Goal: Task Accomplishment & Management: Manage account settings

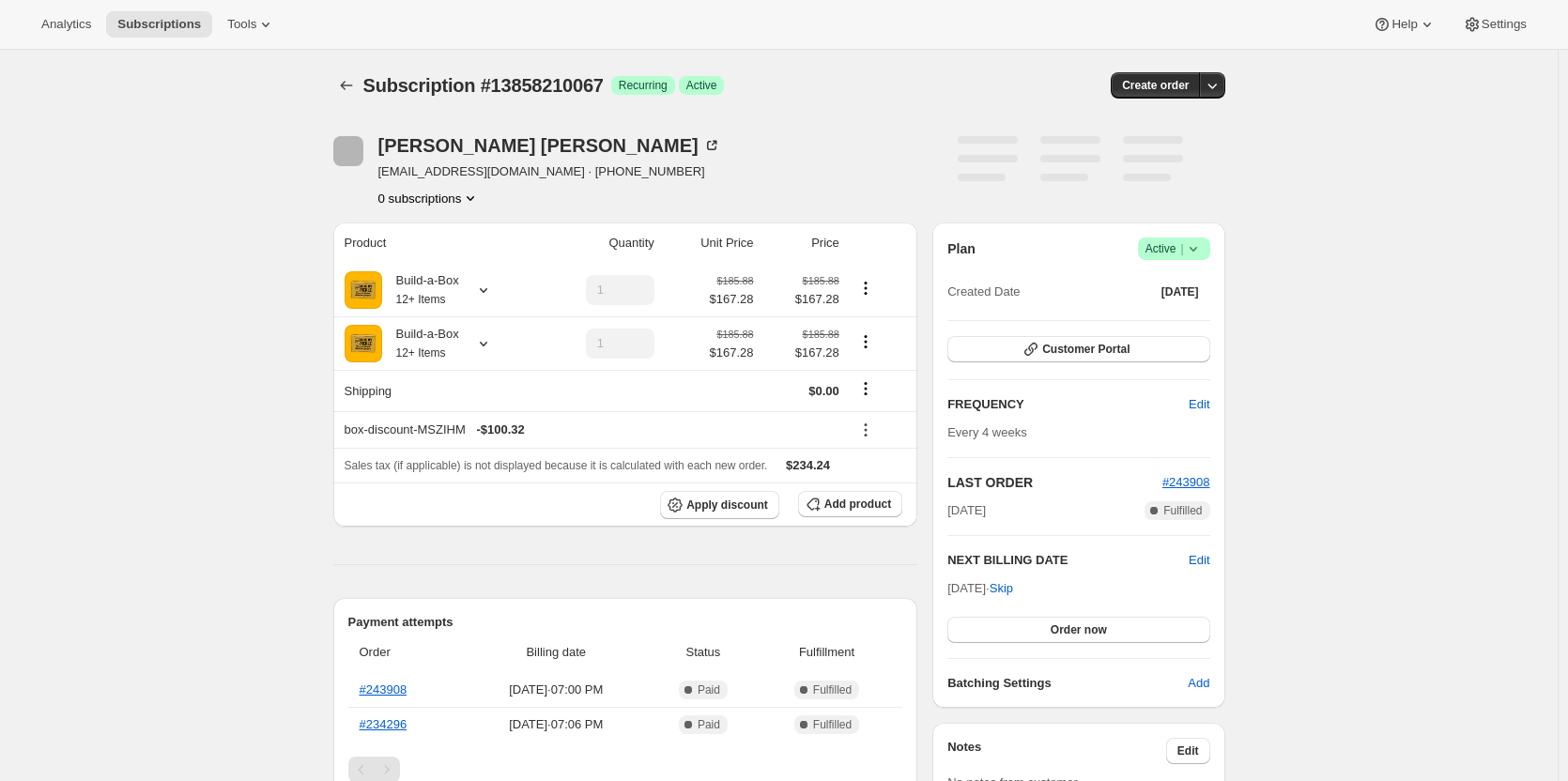
click at [1208, 243] on span "Success Active |" at bounding box center [1173, 248] width 72 height 23
click at [1209, 325] on span "Cancel subscription" at bounding box center [1180, 318] width 106 height 14
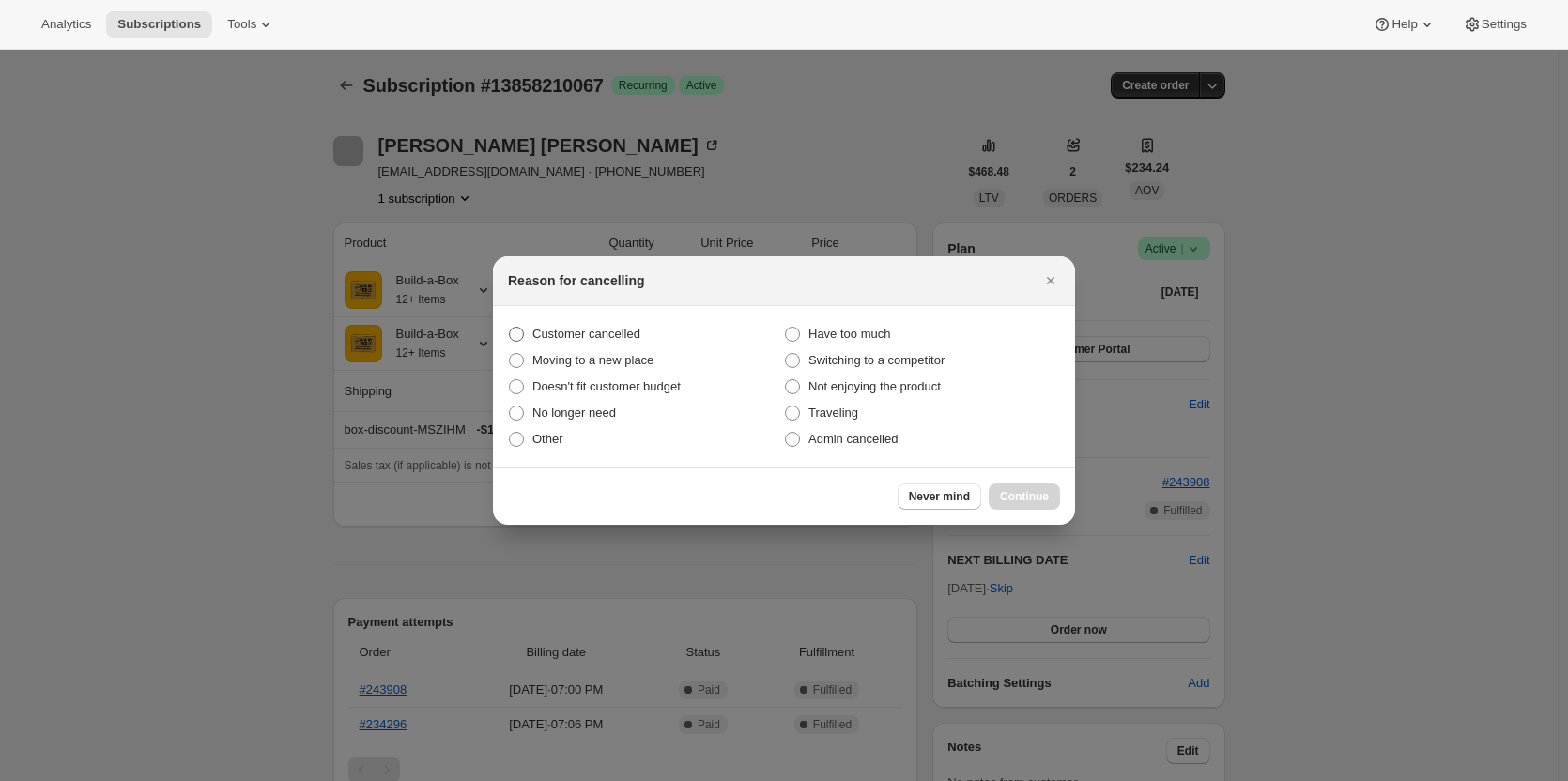
click at [584, 343] on span "Customer cancelled" at bounding box center [587, 334] width 108 height 19
click at [510, 328] on input "Customer cancelled" at bounding box center [509, 327] width 1 height 1
radio input "true"
click at [1002, 487] on button "Continue" at bounding box center [1024, 496] width 71 height 27
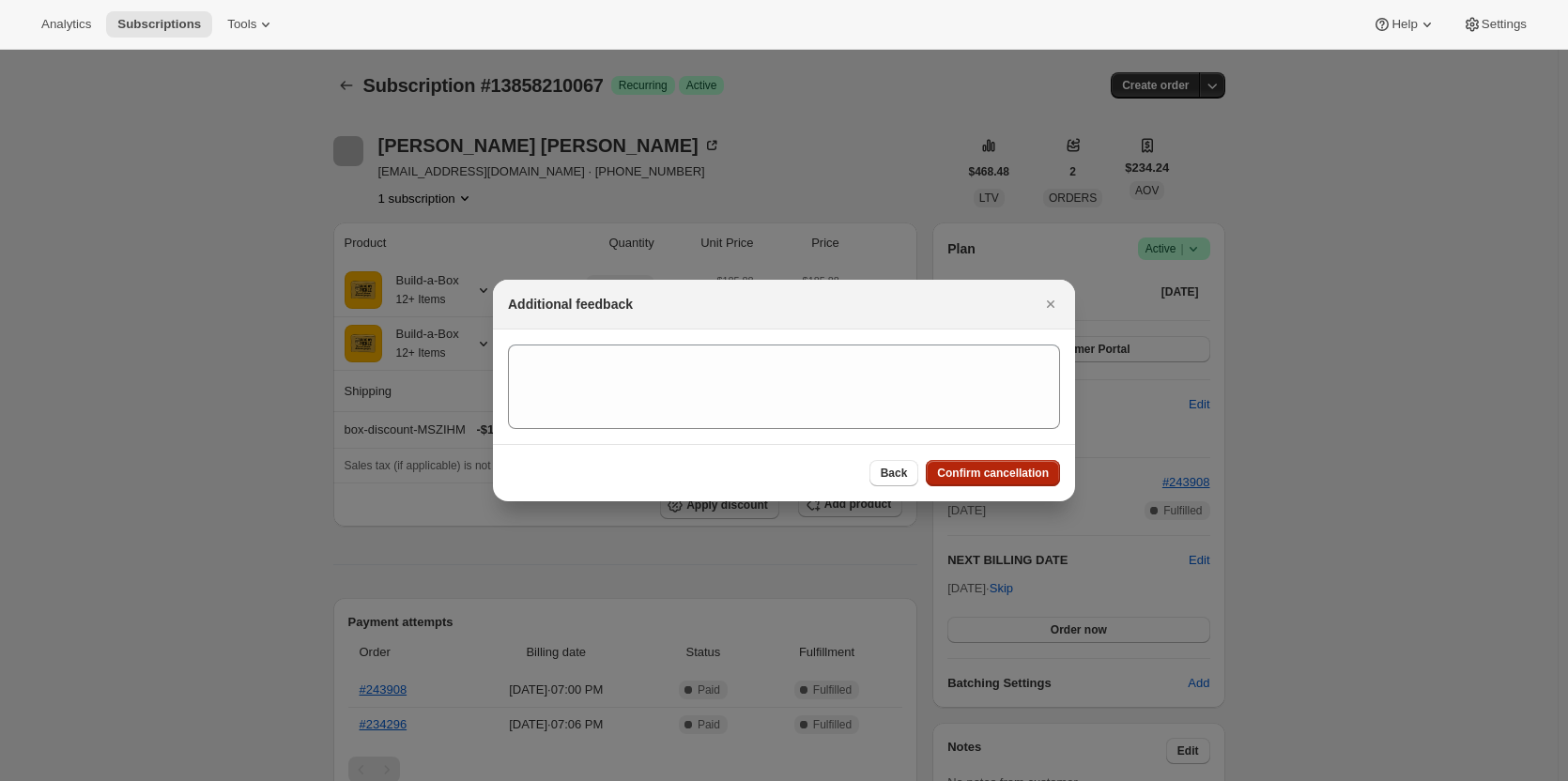
click at [997, 467] on span "Confirm cancellation" at bounding box center [992, 473] width 111 height 15
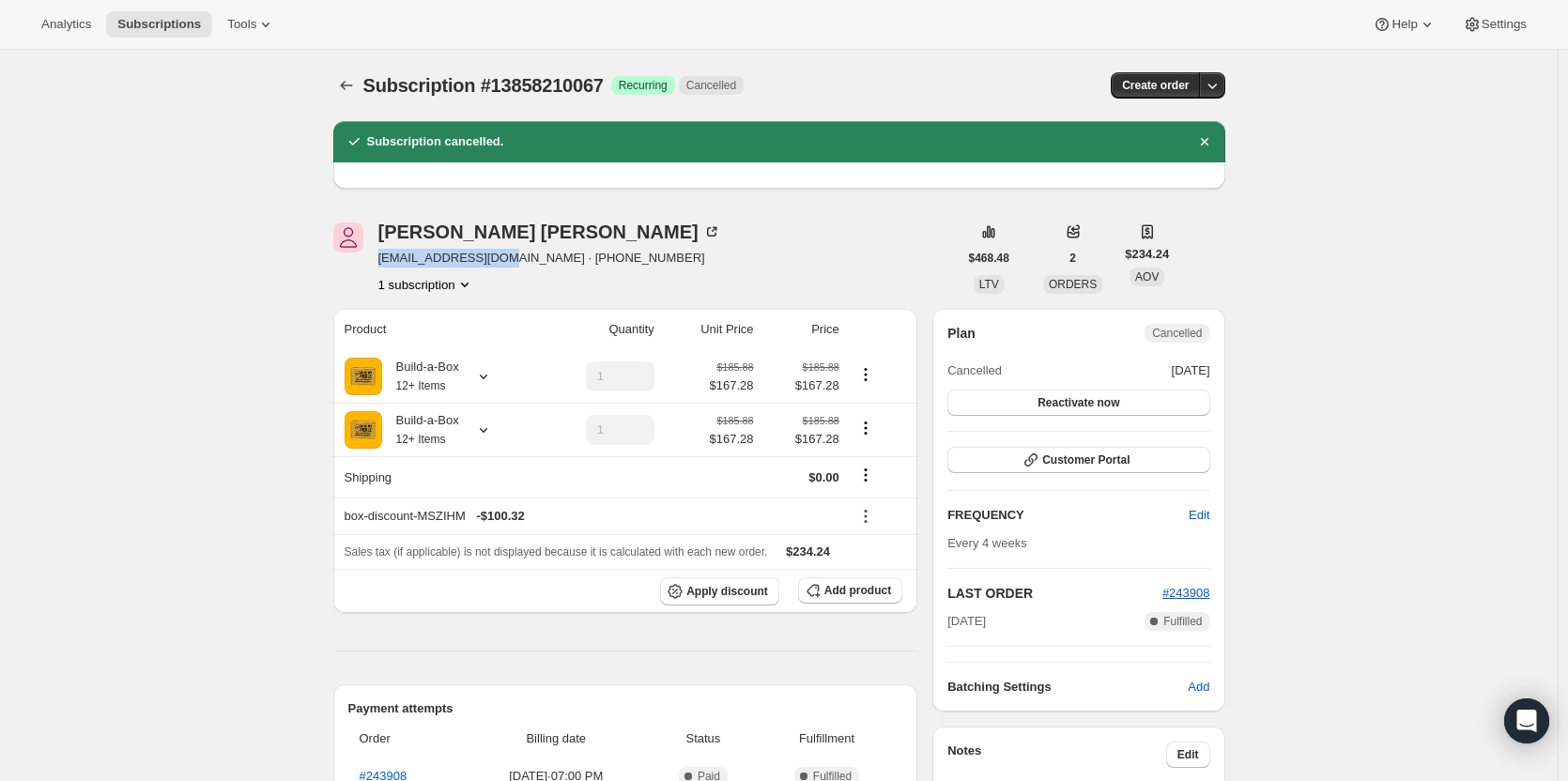
drag, startPoint x: 492, startPoint y: 263, endPoint x: 378, endPoint y: 265, distance: 114.0
click at [378, 265] on div "John Clark jrc@jrcantiques.com · +12147622328 1 subscription" at bounding box center [645, 258] width 624 height 71
copy span "jrc@jrcantiques.com"
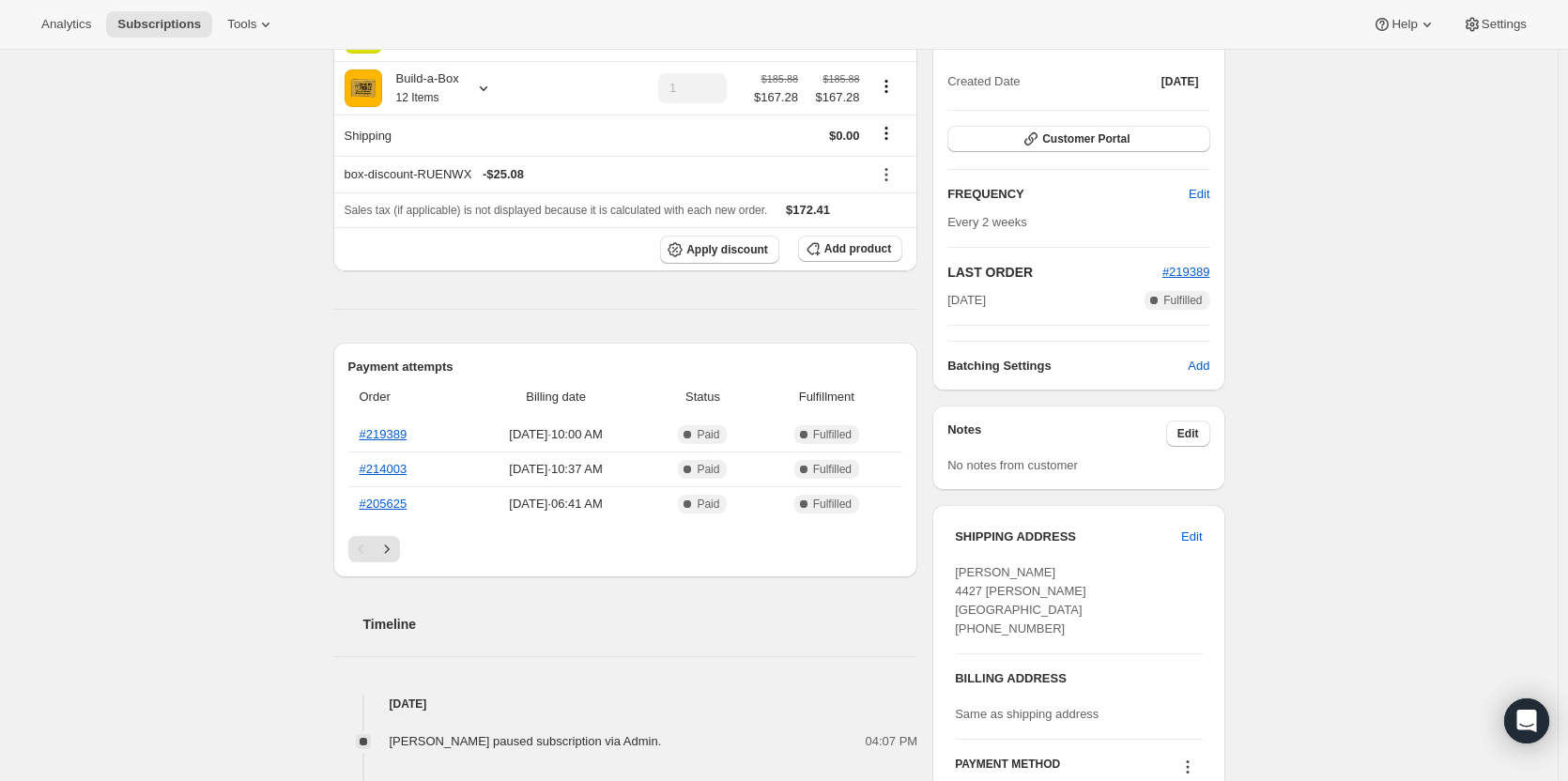
scroll to position [282, 0]
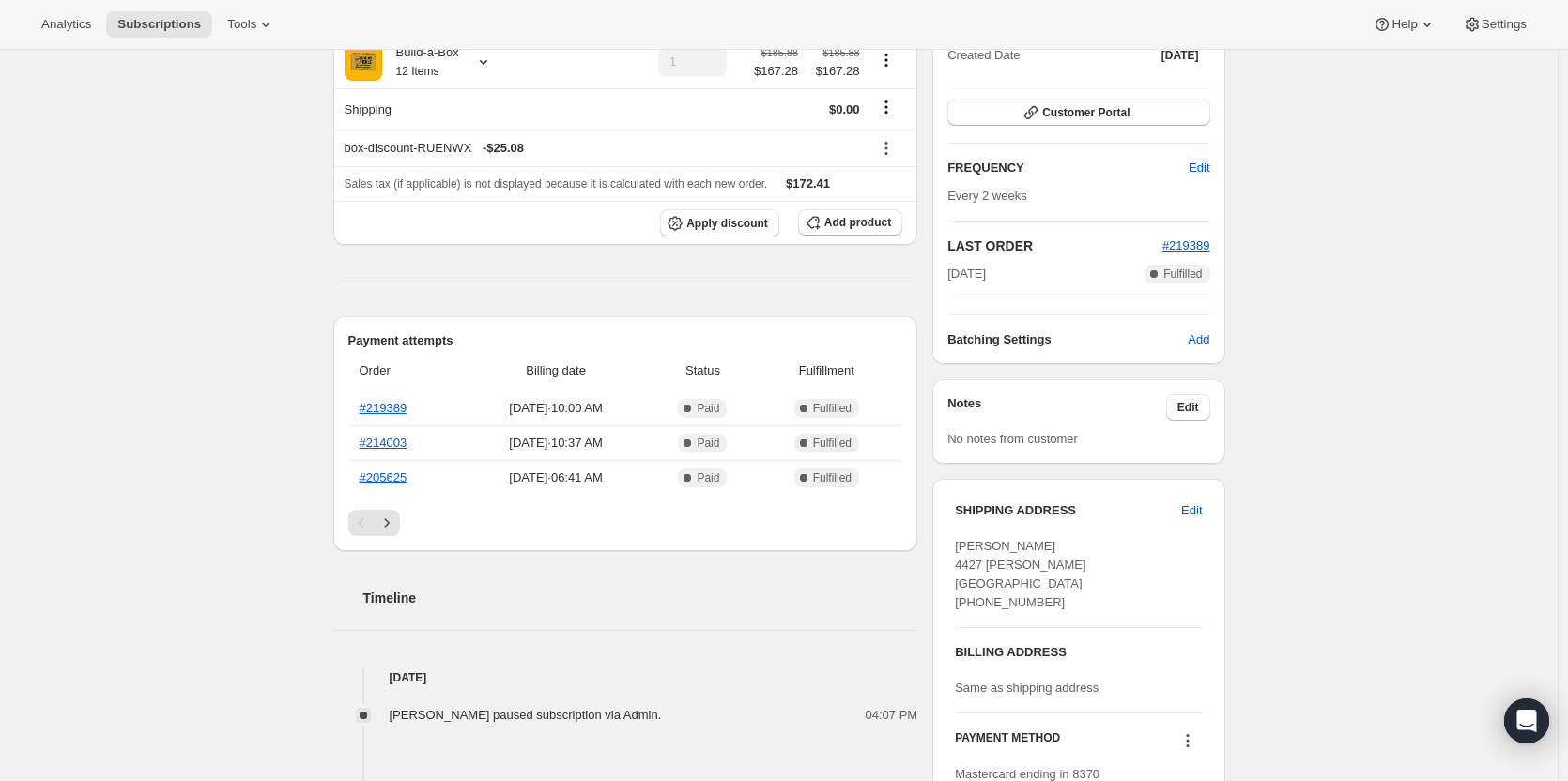
drag, startPoint x: 1038, startPoint y: 619, endPoint x: 977, endPoint y: 621, distance: 61.0
click at [977, 610] on span "MADHU VIJAY 4427 Ian Trail Loxahatchee FL, 33470 United States +15105791826" at bounding box center [1020, 574] width 131 height 71
copy span "5105791826"
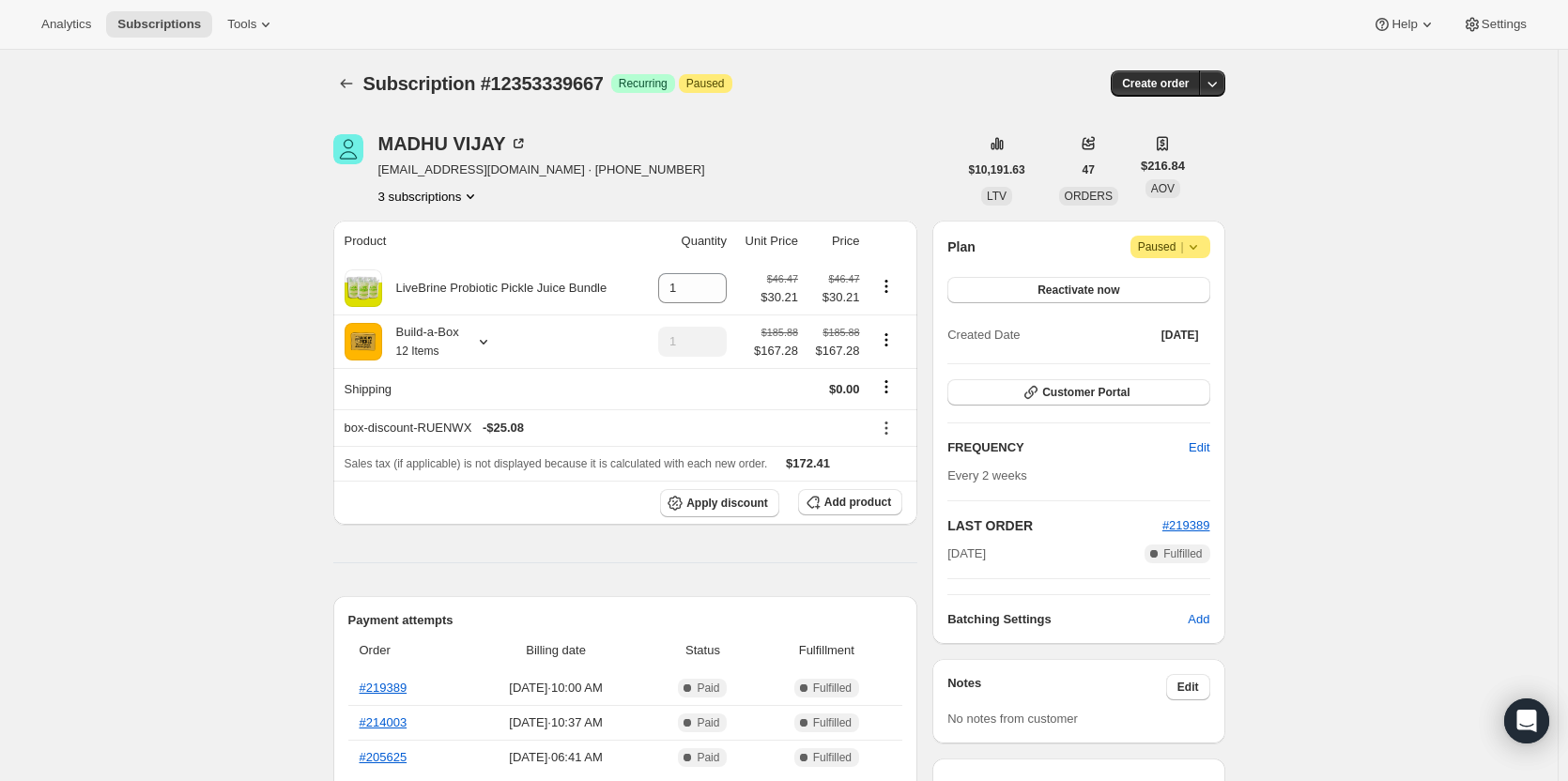
scroll to position [0, 0]
click at [1193, 247] on icon at bounding box center [1193, 248] width 19 height 19
drag, startPoint x: 1196, startPoint y: 248, endPoint x: 1024, endPoint y: 275, distance: 174.1
click at [1024, 275] on div "Plan Attention Paused | Reactivate now Created Date Dec 14, 2024" at bounding box center [1078, 293] width 262 height 112
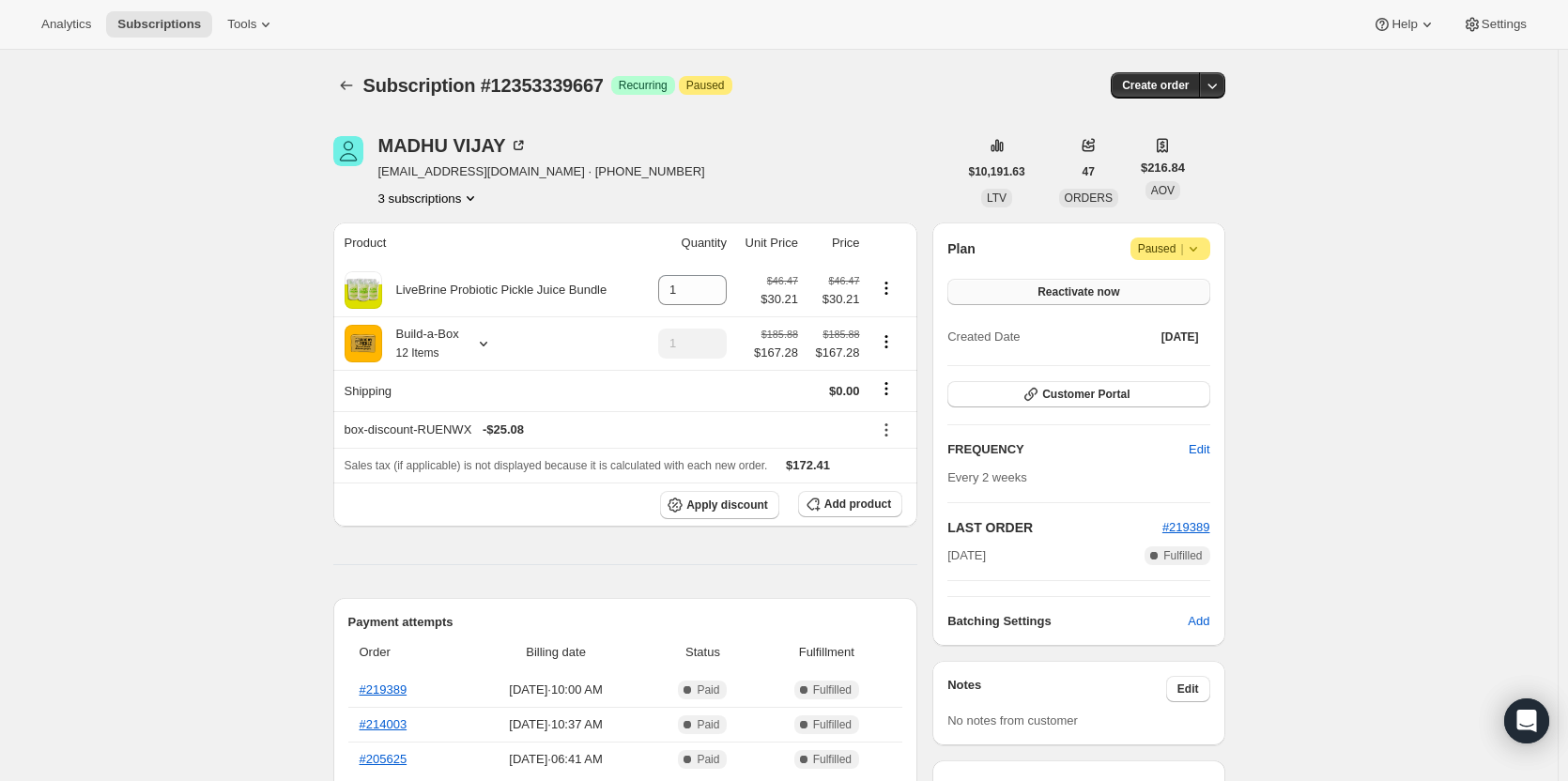
click at [1041, 289] on button "Reactivate now" at bounding box center [1078, 292] width 262 height 27
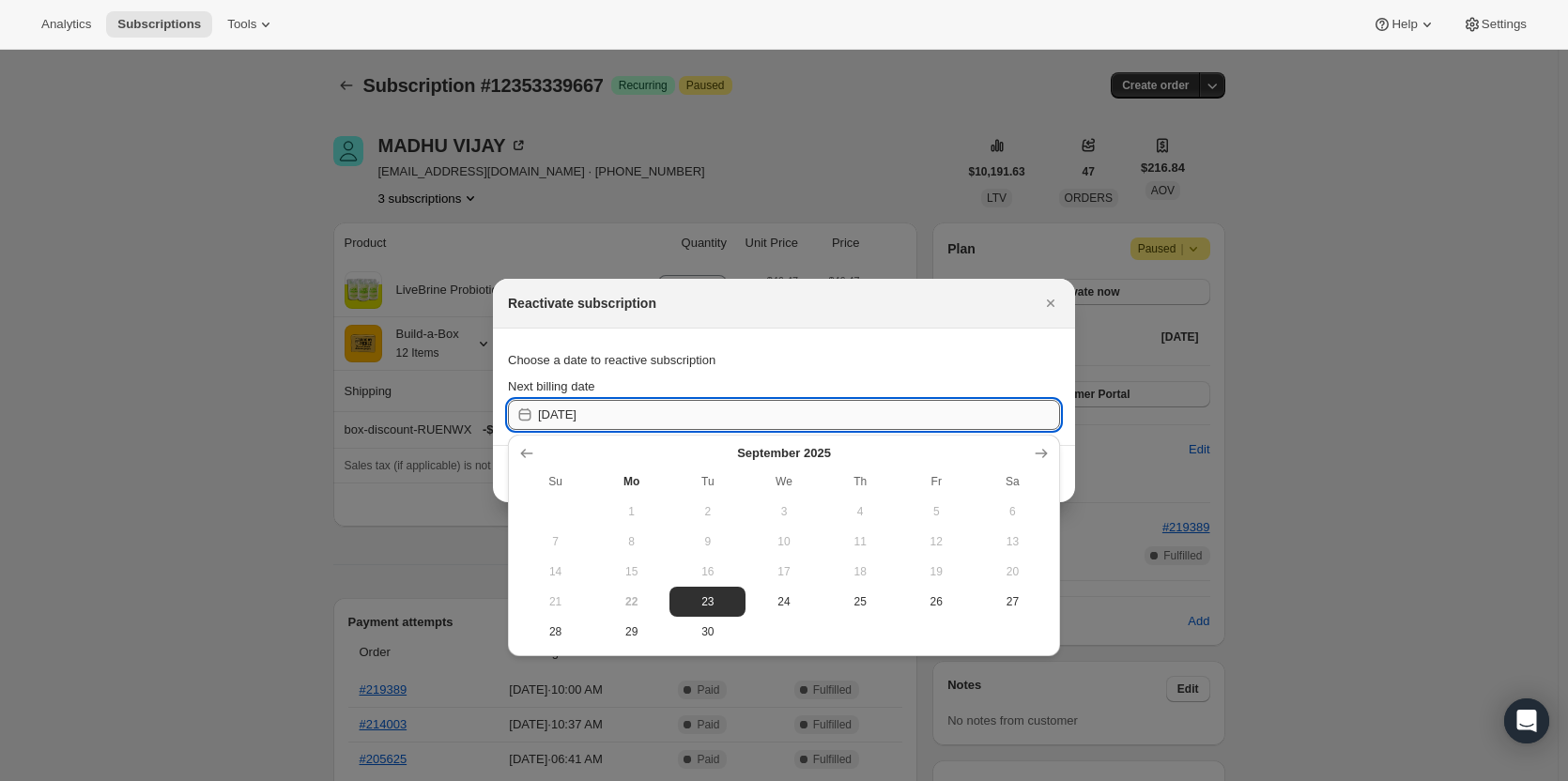
click at [679, 417] on input "2025-09-23" at bounding box center [799, 415] width 522 height 31
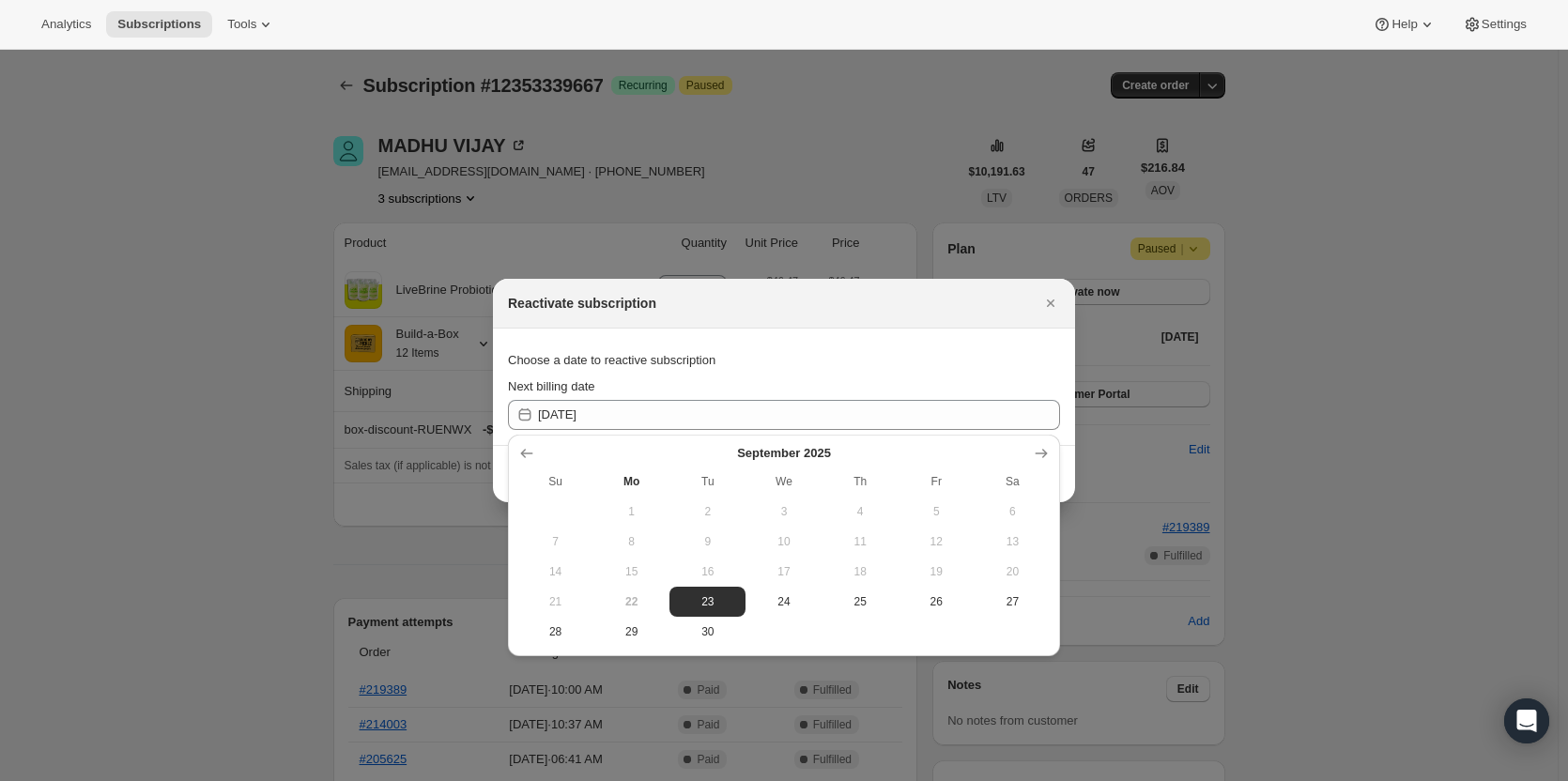
click at [628, 607] on span "22" at bounding box center [631, 601] width 61 height 15
click at [719, 597] on span "23" at bounding box center [707, 601] width 61 height 15
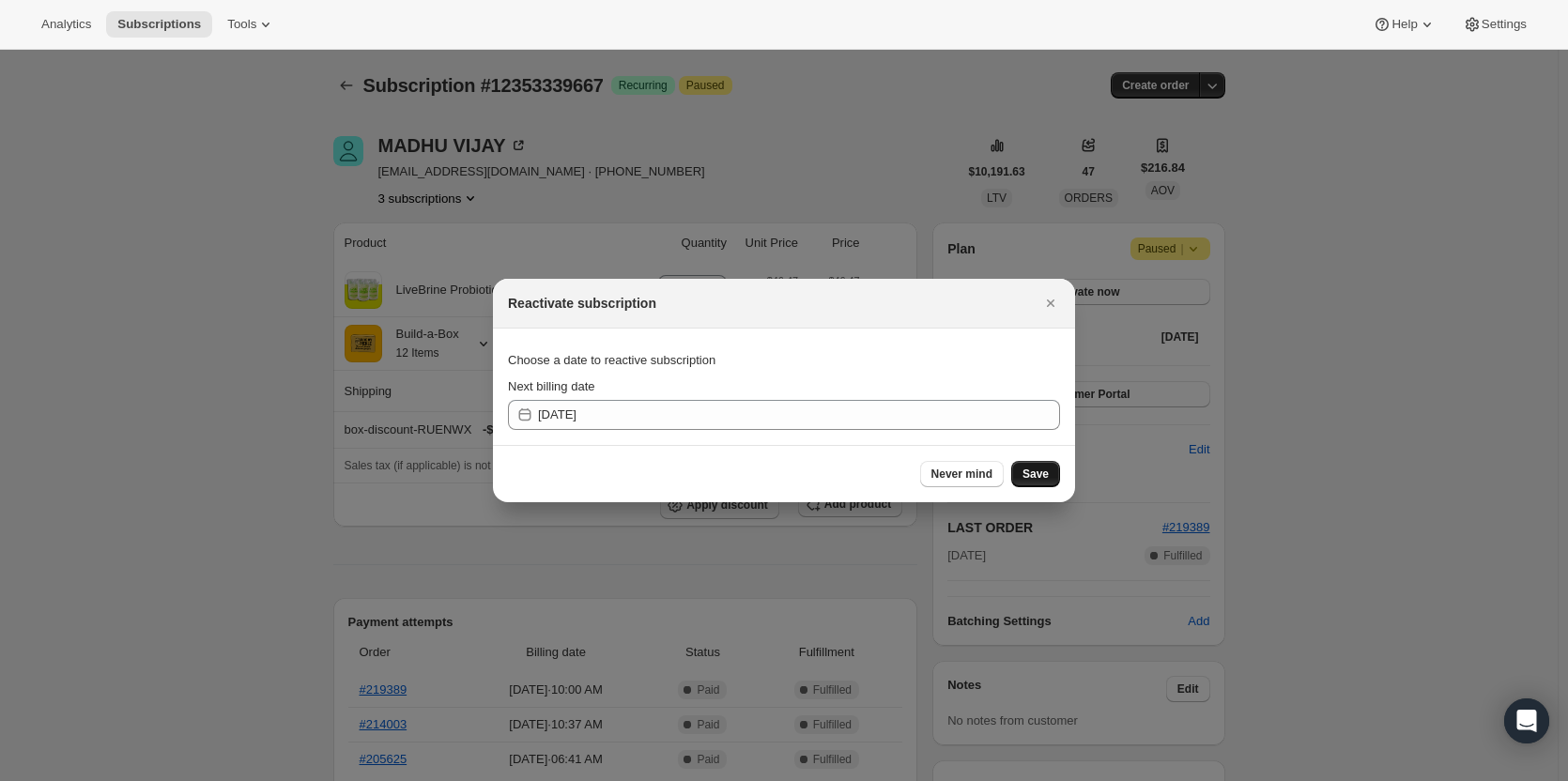
click at [1031, 487] on button "Save" at bounding box center [1036, 474] width 49 height 27
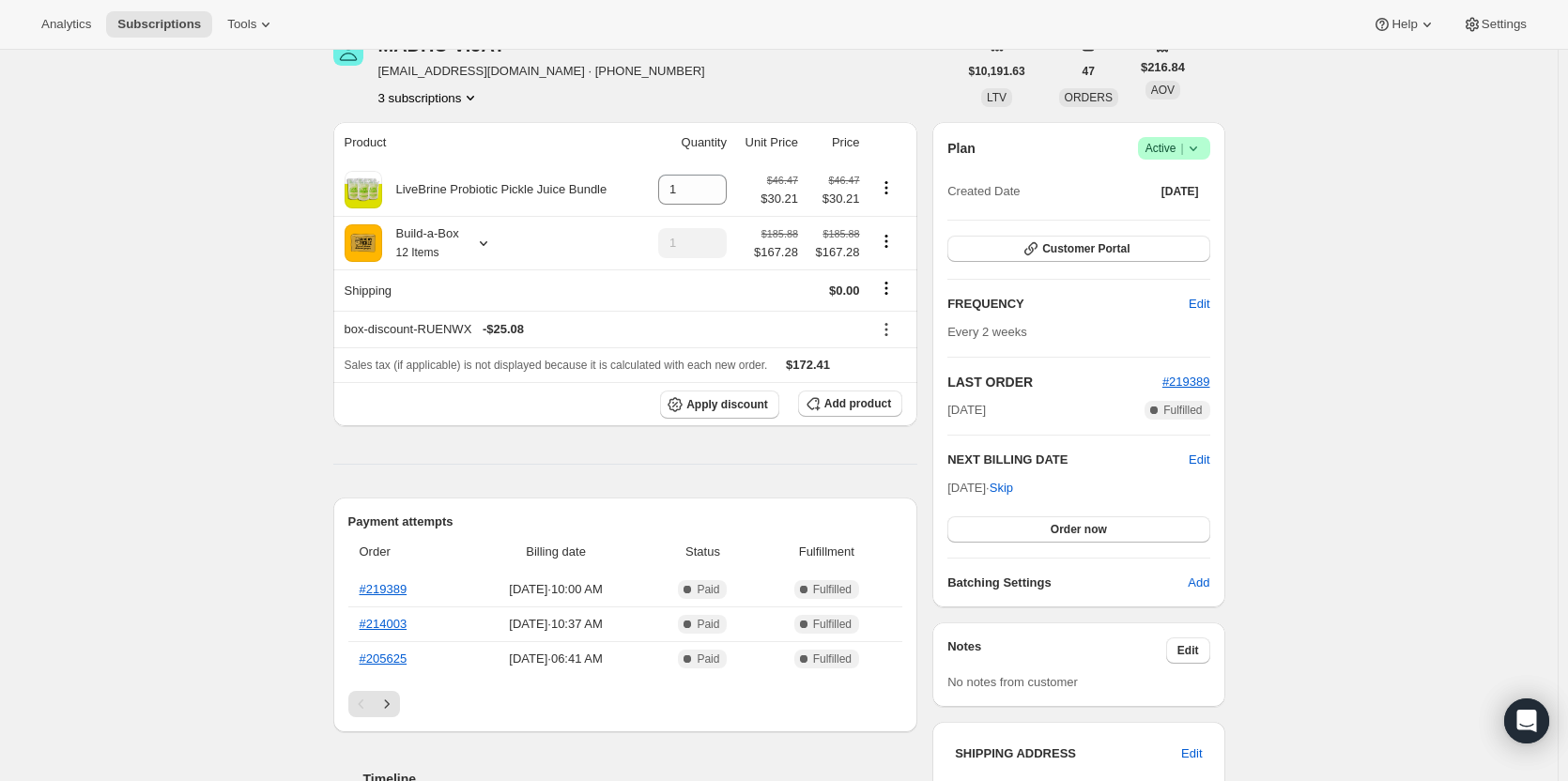
scroll to position [188, 0]
click at [1078, 534] on span "Order now" at bounding box center [1078, 528] width 56 height 15
click at [1116, 531] on span "Click to confirm" at bounding box center [1078, 528] width 86 height 15
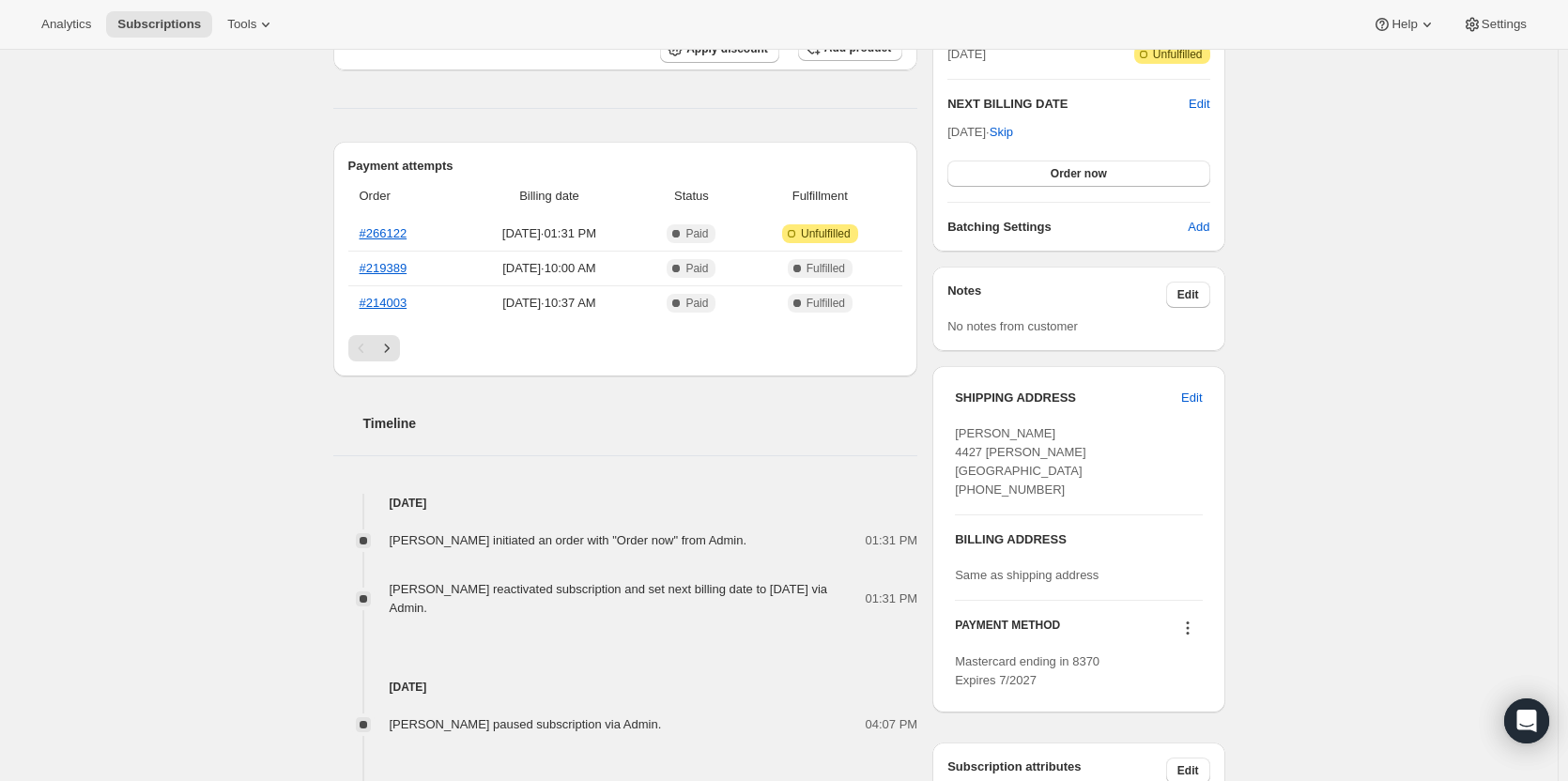
scroll to position [470, 0]
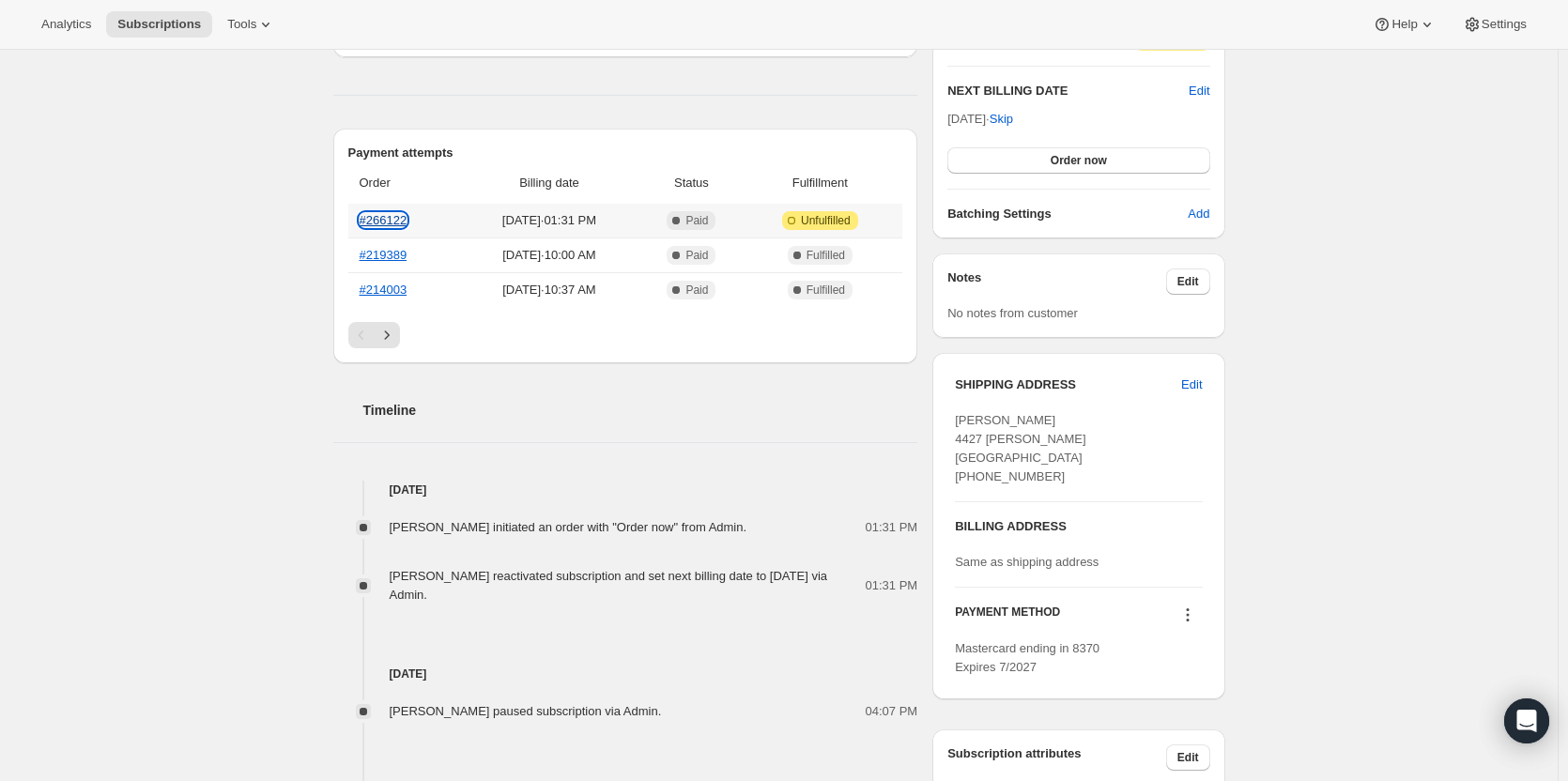
click at [380, 215] on link "#266122" at bounding box center [383, 220] width 48 height 14
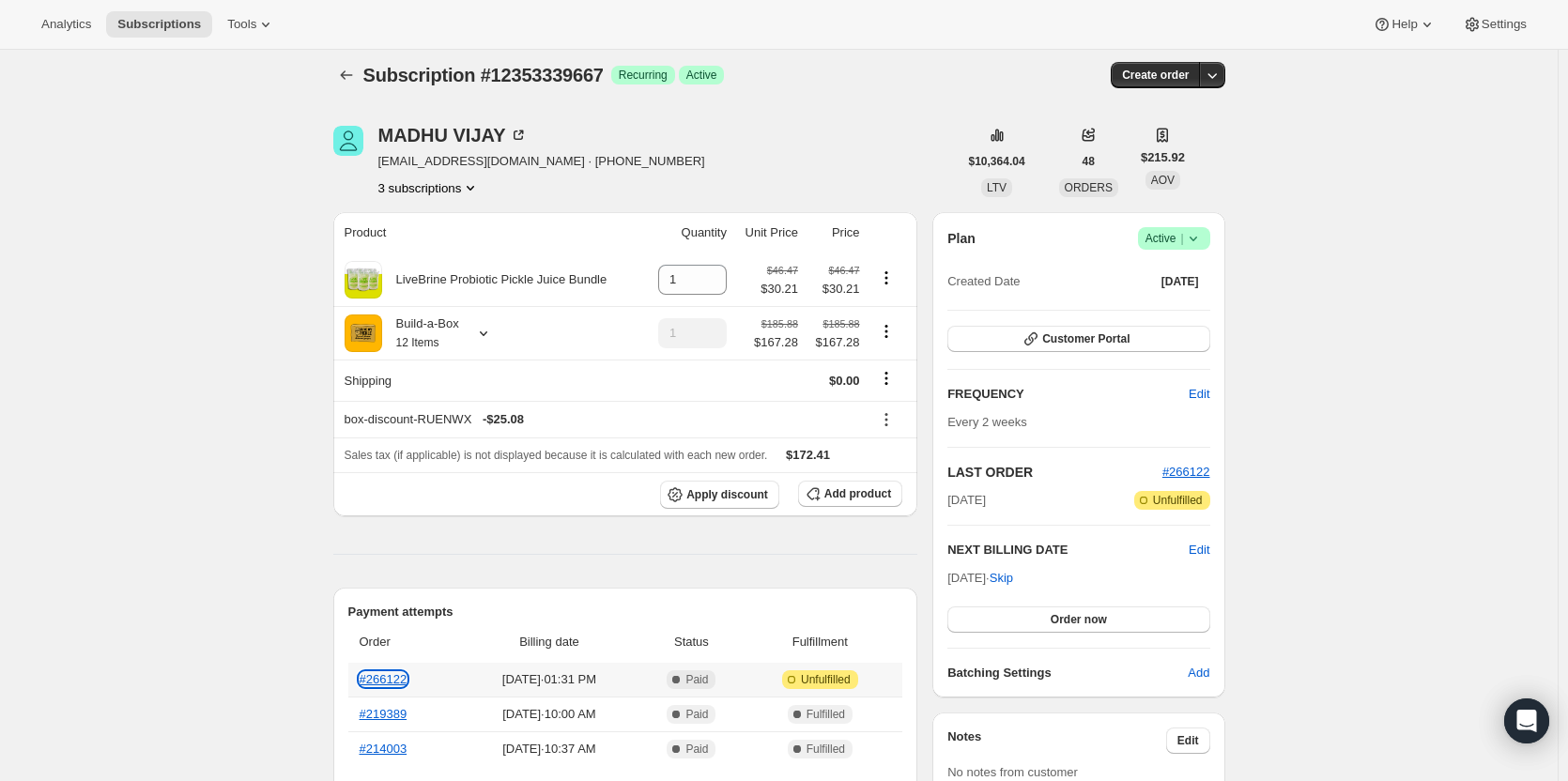
scroll to position [0, 0]
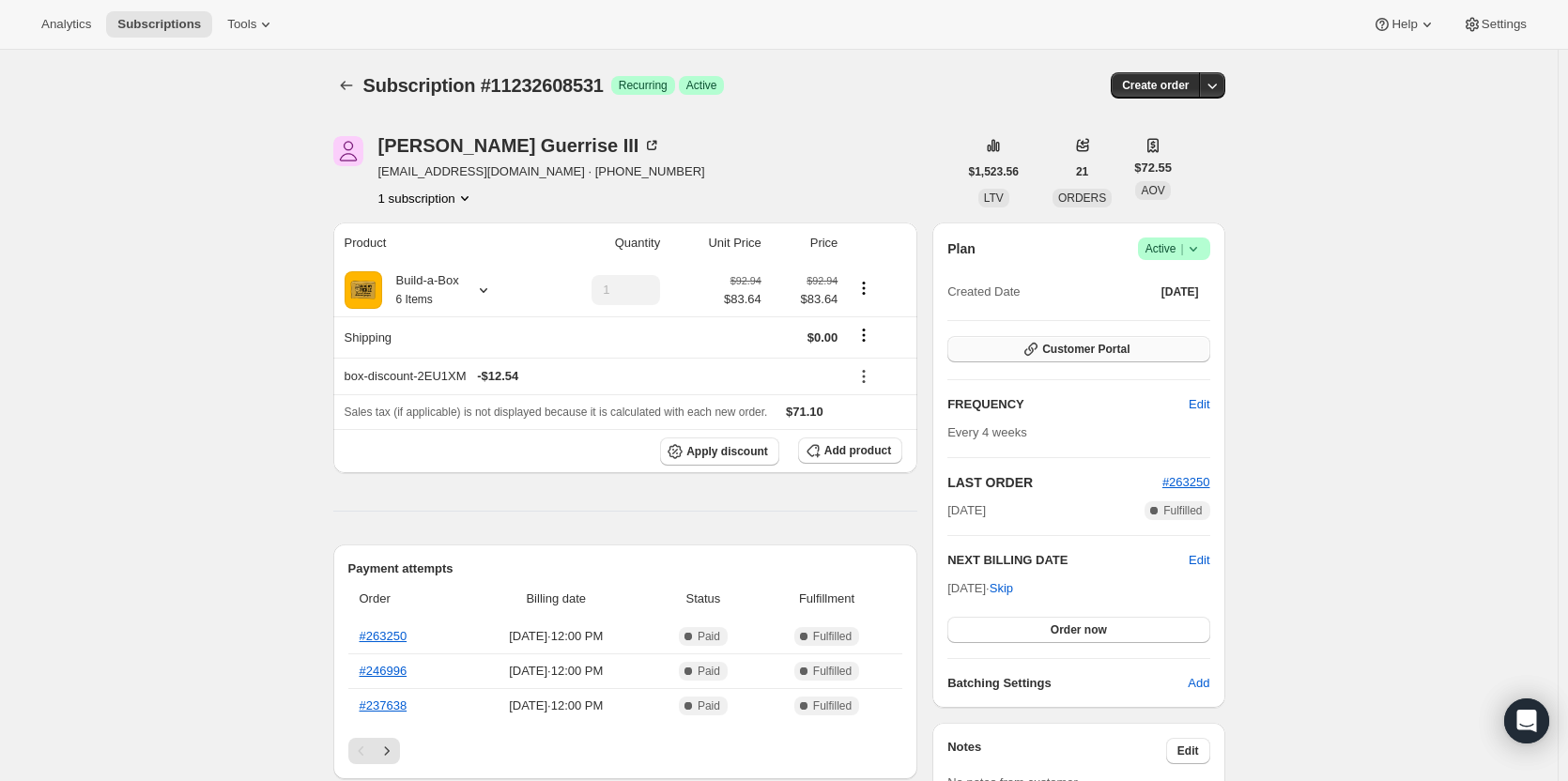
click at [1118, 345] on span "Customer Portal" at bounding box center [1085, 349] width 88 height 15
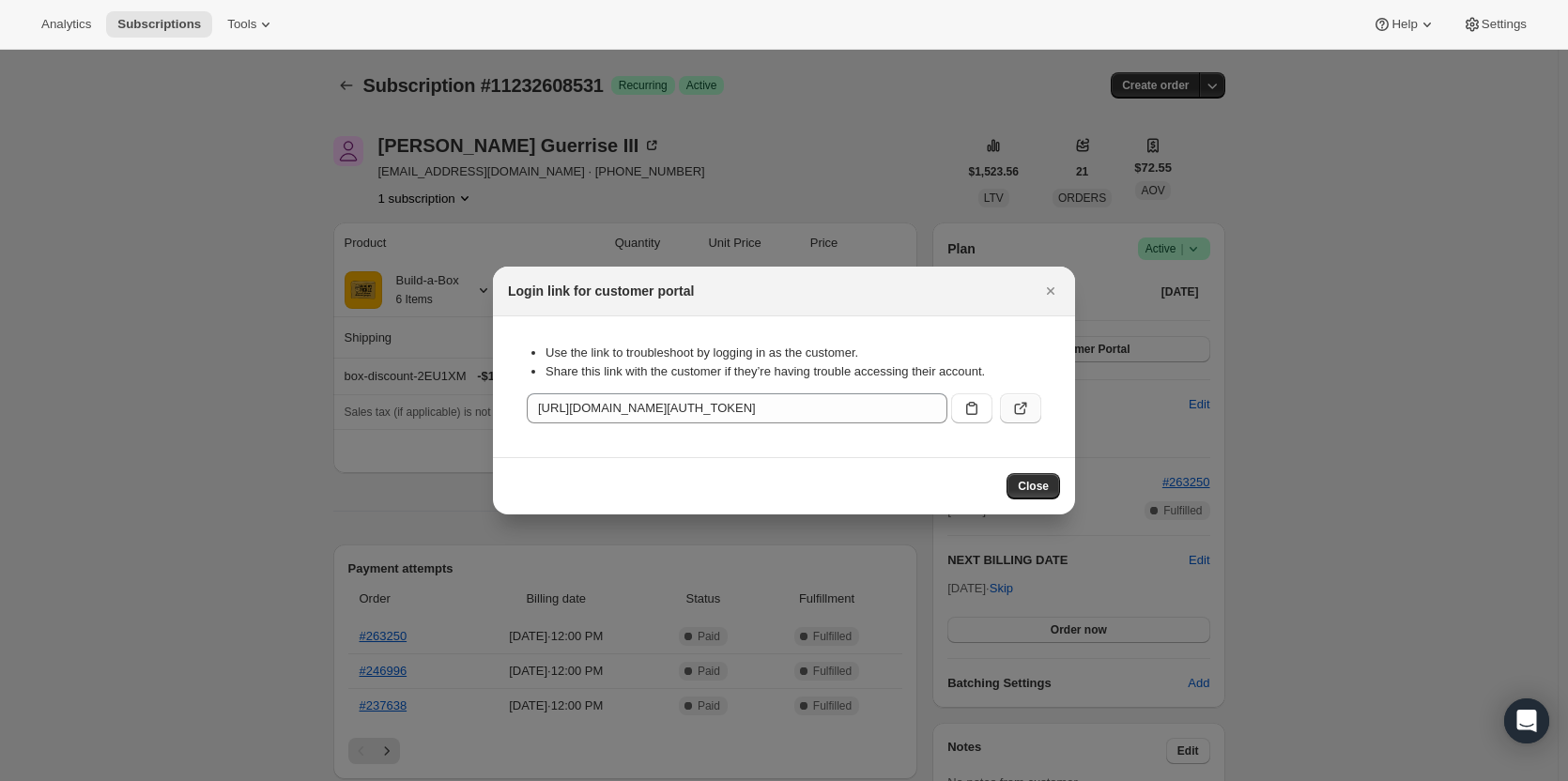
click at [1015, 403] on icon ":rc3:" at bounding box center [1020, 408] width 19 height 19
click at [1051, 293] on icon "Close" at bounding box center [1051, 292] width 8 height 8
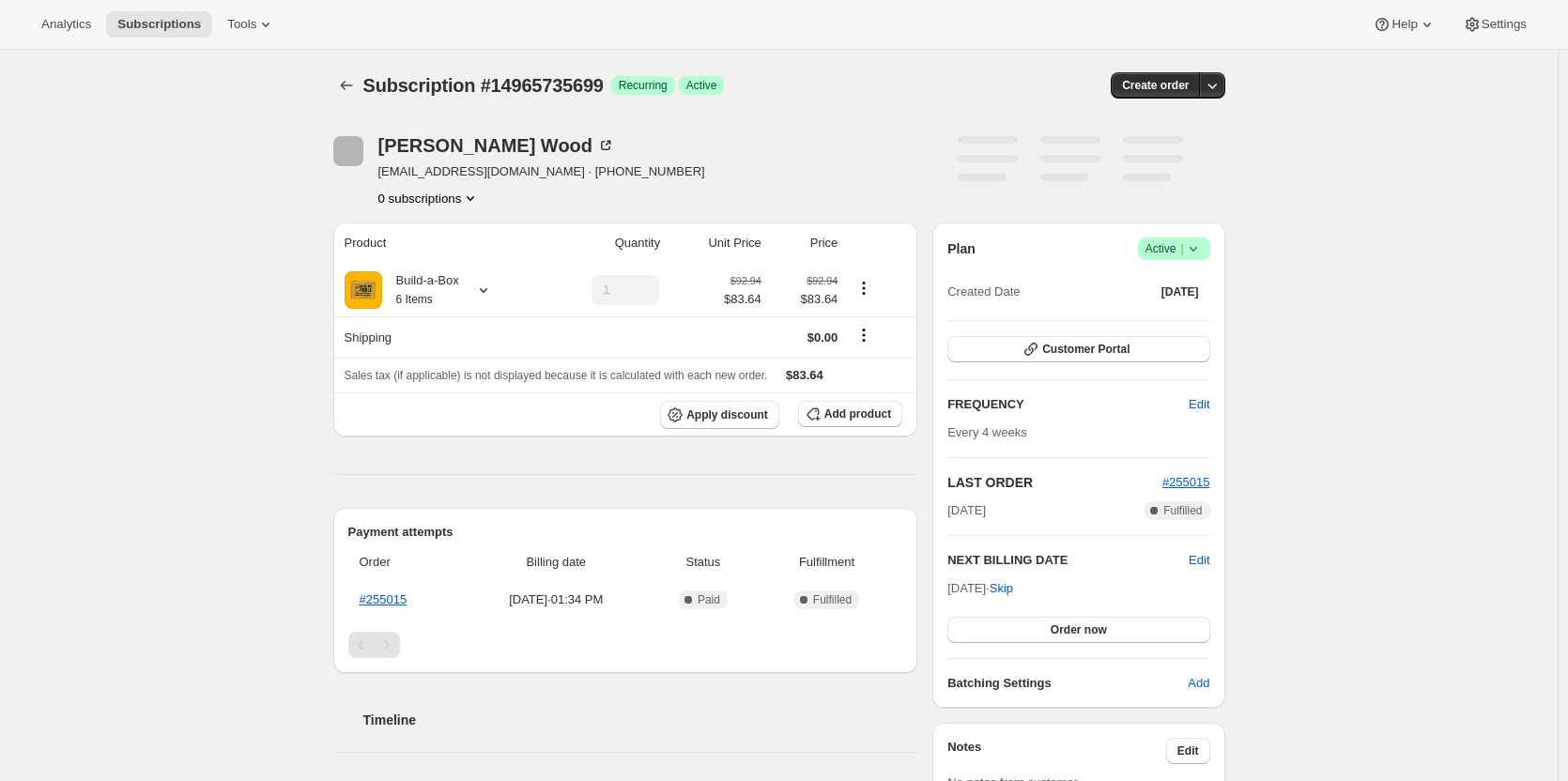
click at [474, 200] on icon "Product actions" at bounding box center [471, 198] width 8 height 5
click at [451, 193] on button "1 subscription" at bounding box center [425, 198] width 96 height 19
click at [295, 217] on div "Subscription #14965735699. This page is ready Subscription #14965735699 Success…" at bounding box center [779, 753] width 1558 height 1406
click at [487, 286] on icon at bounding box center [483, 290] width 19 height 19
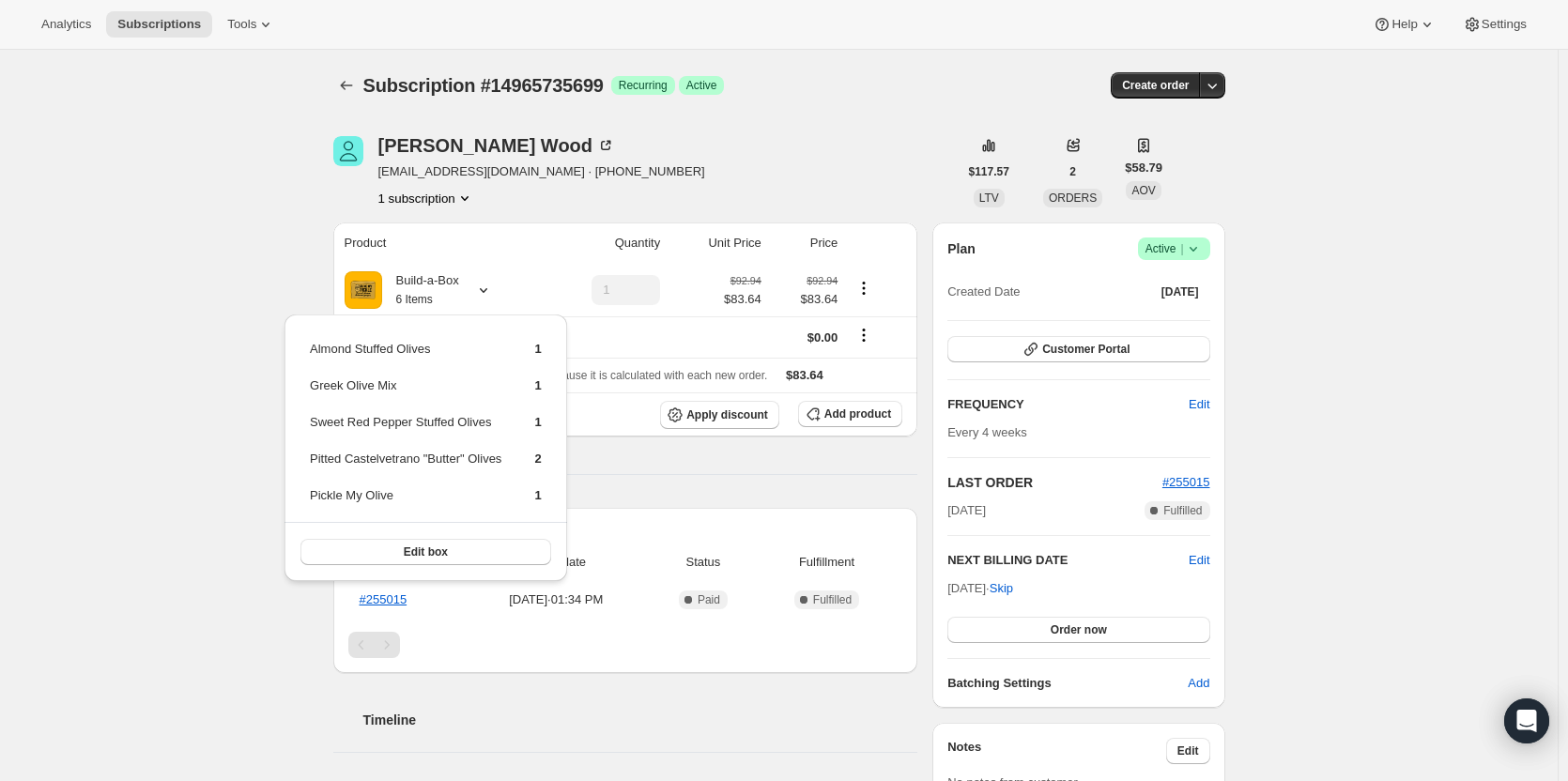
click at [191, 298] on div "Subscription #14965735699. This page is ready Subscription #14965735699 Success…" at bounding box center [779, 753] width 1558 height 1406
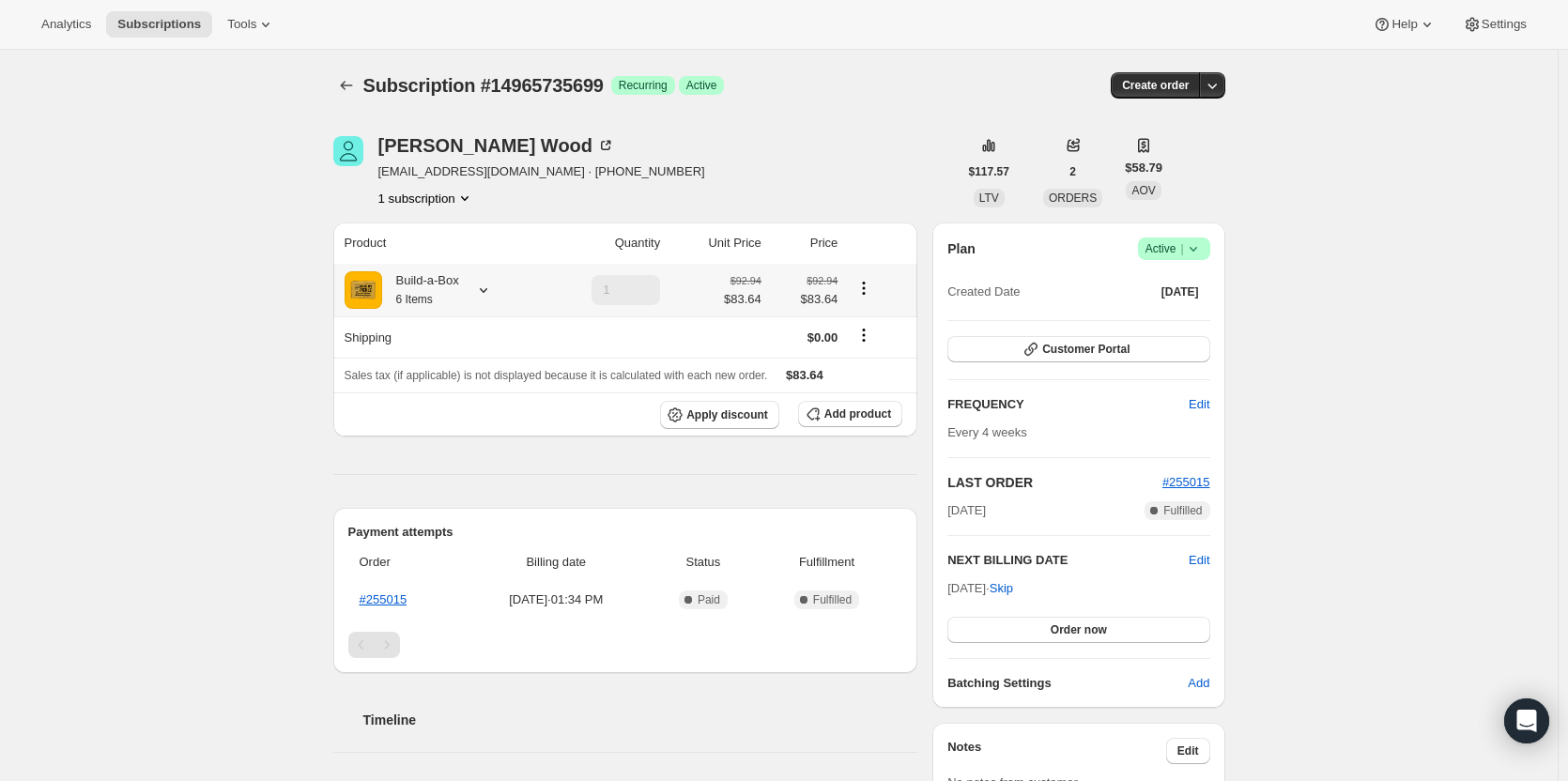
click at [475, 291] on div at bounding box center [480, 290] width 27 height 19
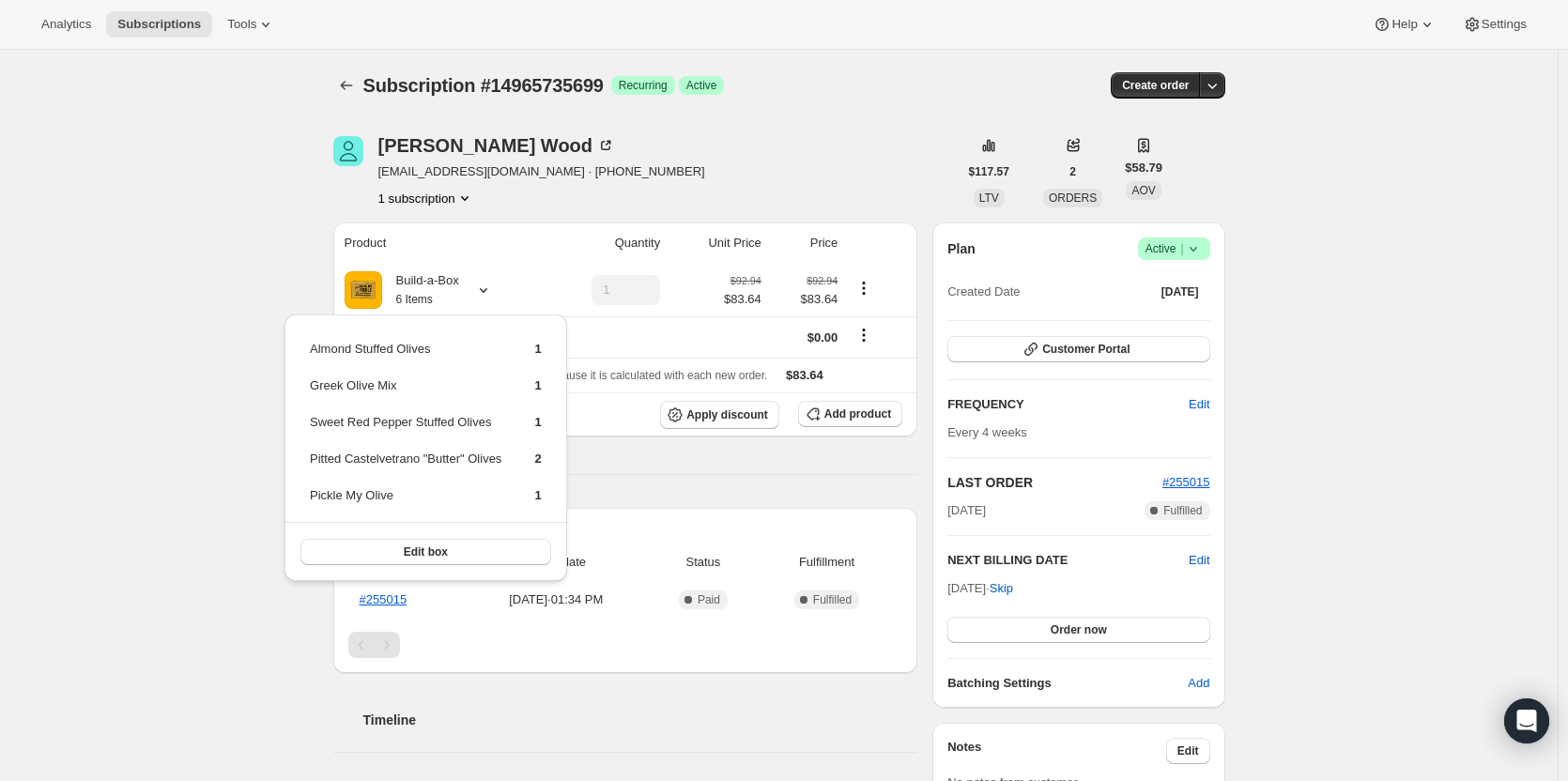
click at [271, 252] on div "Subscription #14965735699. This page is ready Subscription #14965735699 Success…" at bounding box center [779, 753] width 1558 height 1406
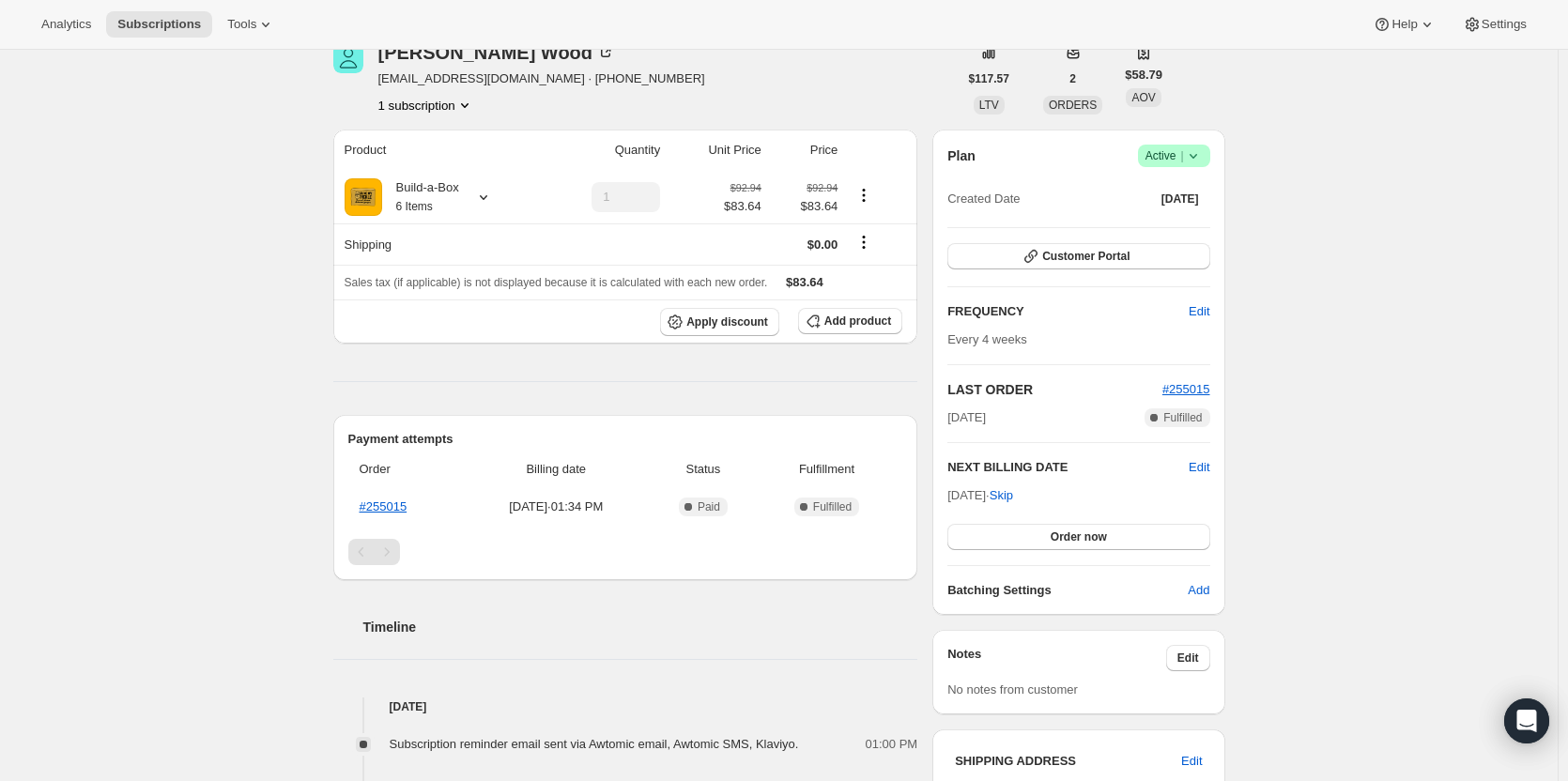
scroll to position [94, 0]
click at [1204, 469] on span "Edit" at bounding box center [1199, 466] width 21 height 19
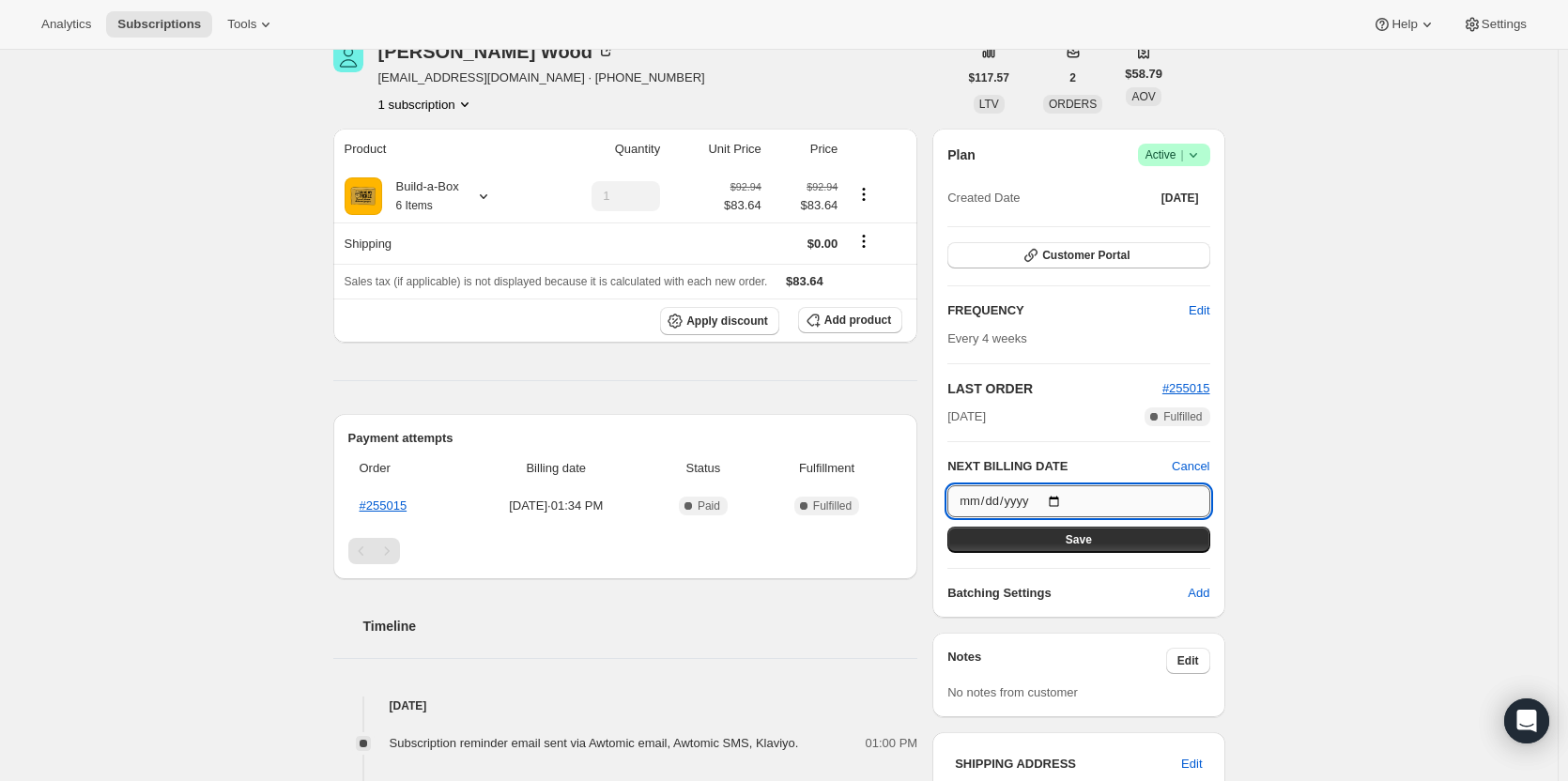
click at [1061, 497] on input "2025-09-24" at bounding box center [1078, 501] width 262 height 32
type input "2025-12-08"
click at [1067, 541] on button "Save" at bounding box center [1078, 540] width 262 height 27
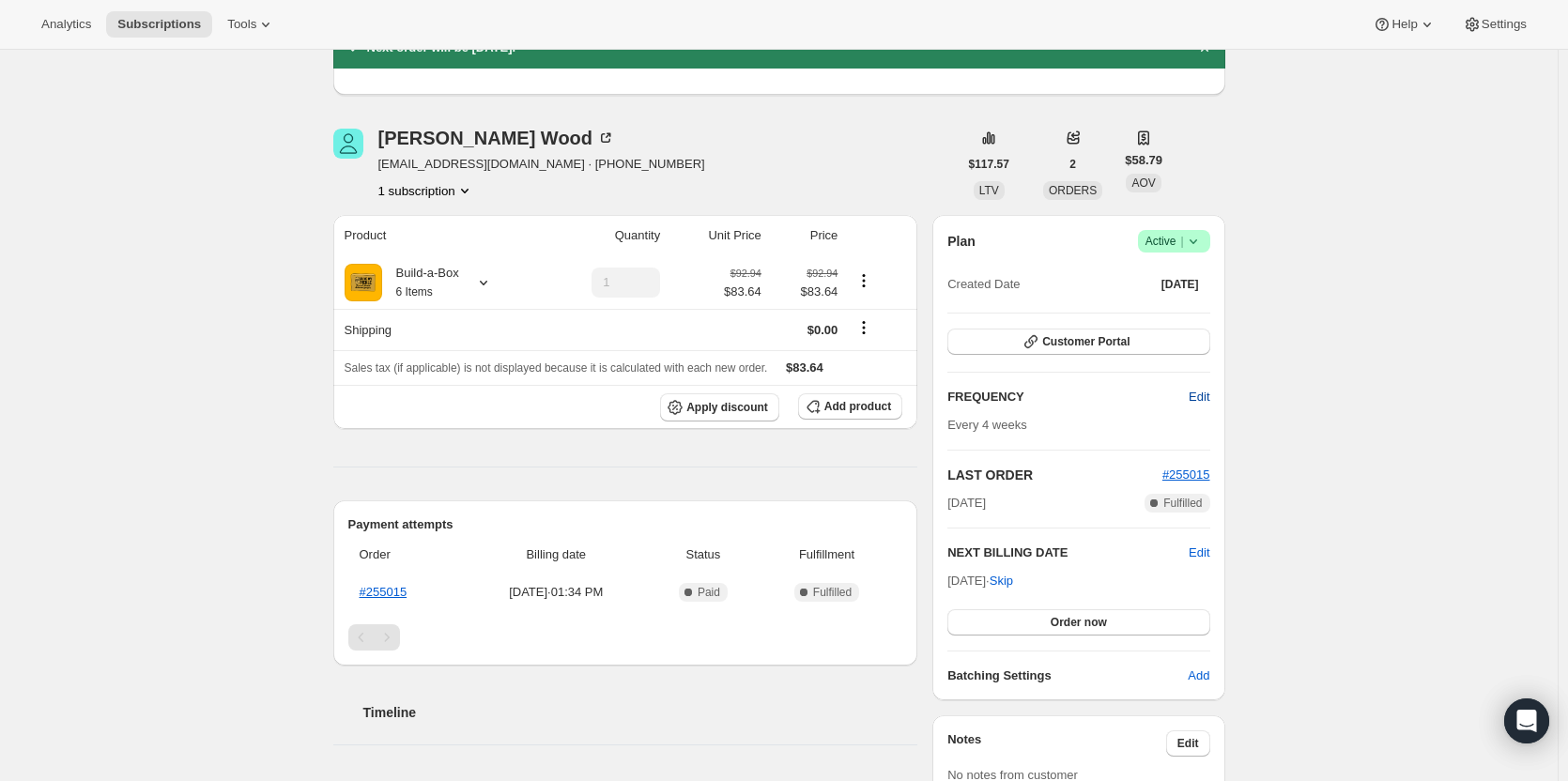
click at [1199, 395] on span "Edit" at bounding box center [1199, 397] width 21 height 19
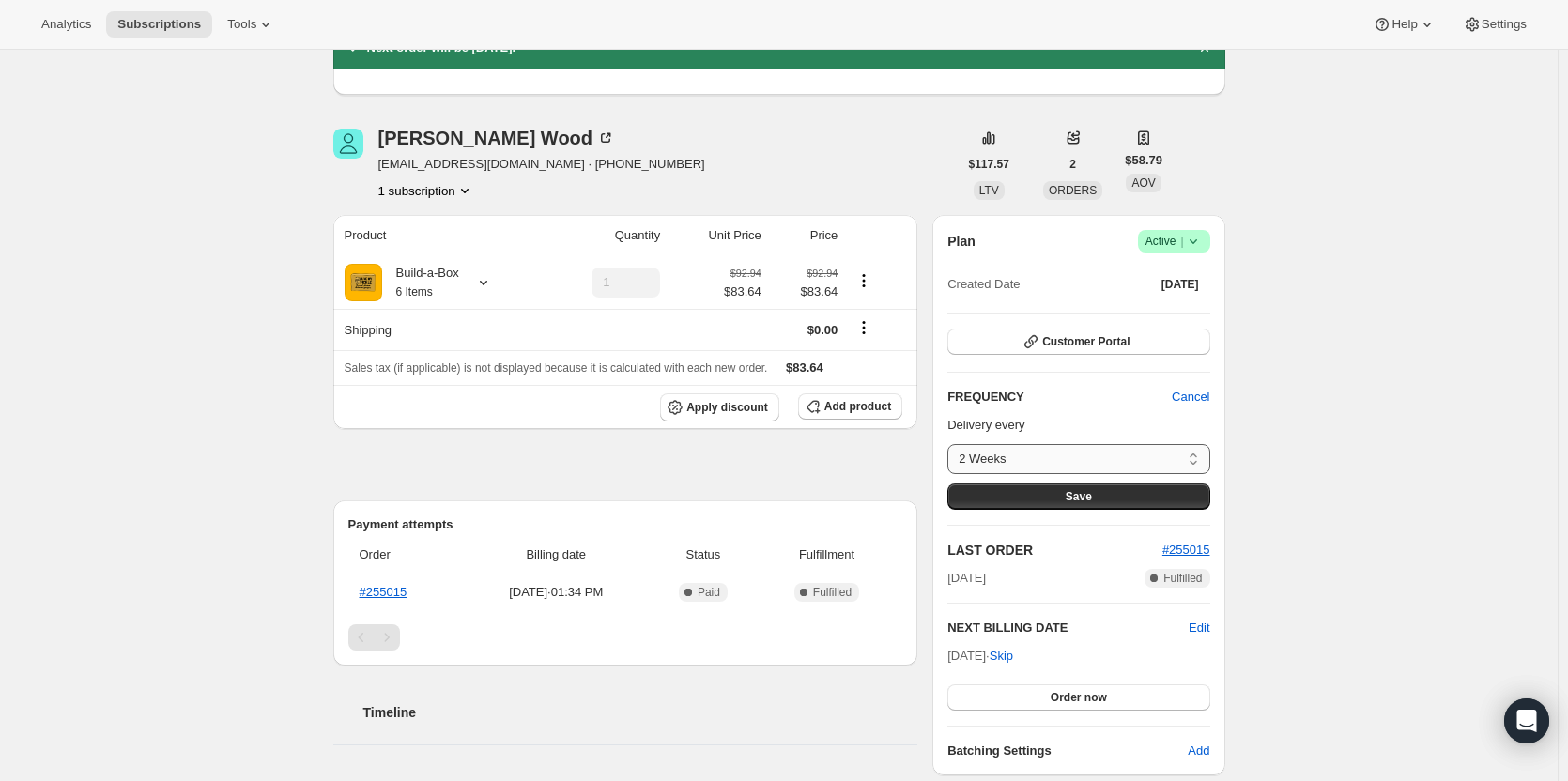
click at [1110, 447] on select "2 Weeks 4 Weeks 6 Weeks 8 Weeks Custom..." at bounding box center [1078, 459] width 262 height 31
click at [1069, 593] on div "Plan Success Active | Created Date Aug 27, 2025 Customer Portal FREQUENCY Cance…" at bounding box center [1078, 495] width 262 height 531
click at [1049, 464] on select "2 Weeks 4 Weeks 6 Weeks 8 Weeks Custom..." at bounding box center [1078, 459] width 262 height 31
select select "custom"
click at [952, 444] on select "2 Weeks 4 Weeks 6 Weeks 8 Weeks Custom..." at bounding box center [1078, 459] width 262 height 31
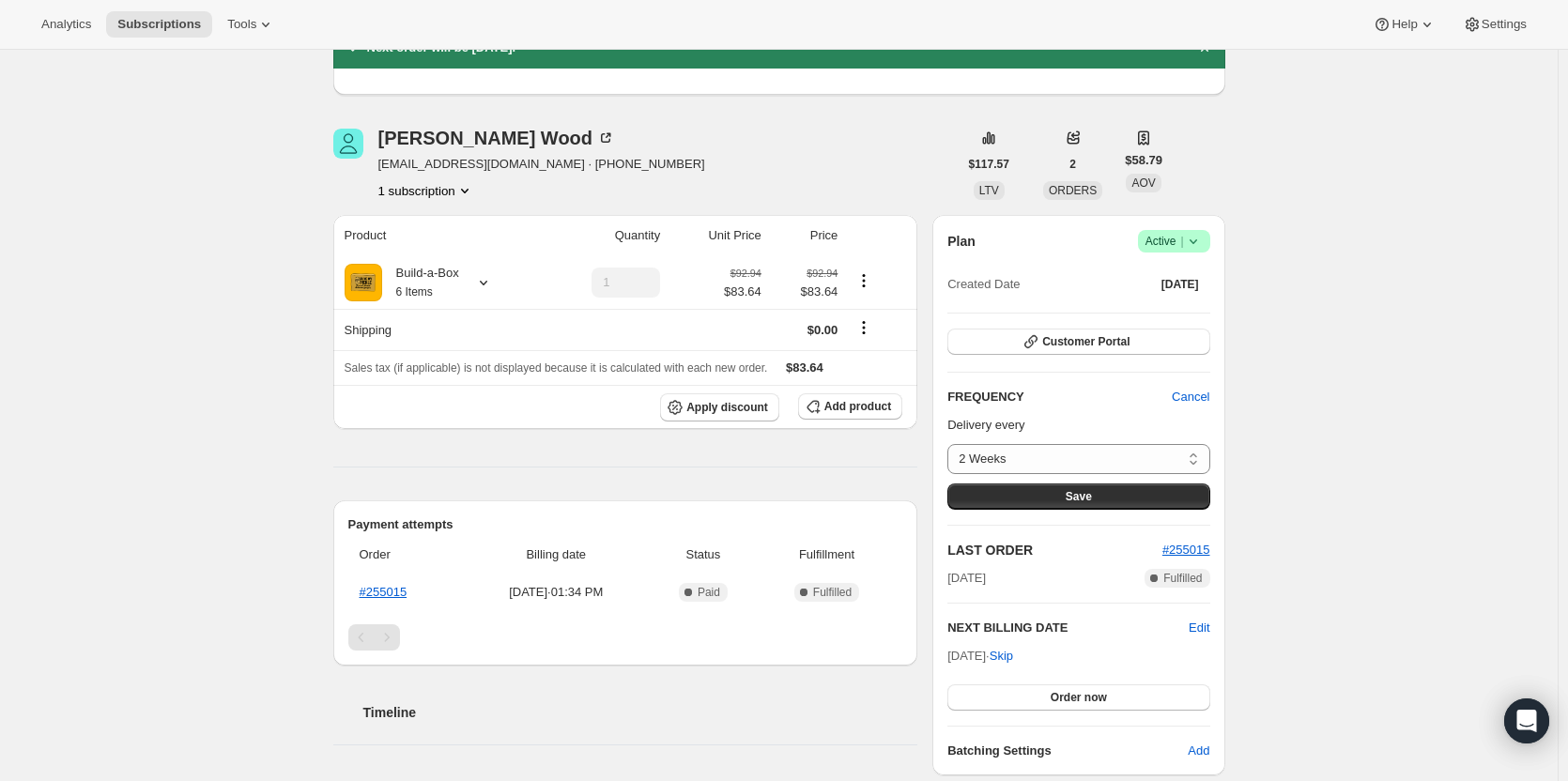
select select "MONTH"
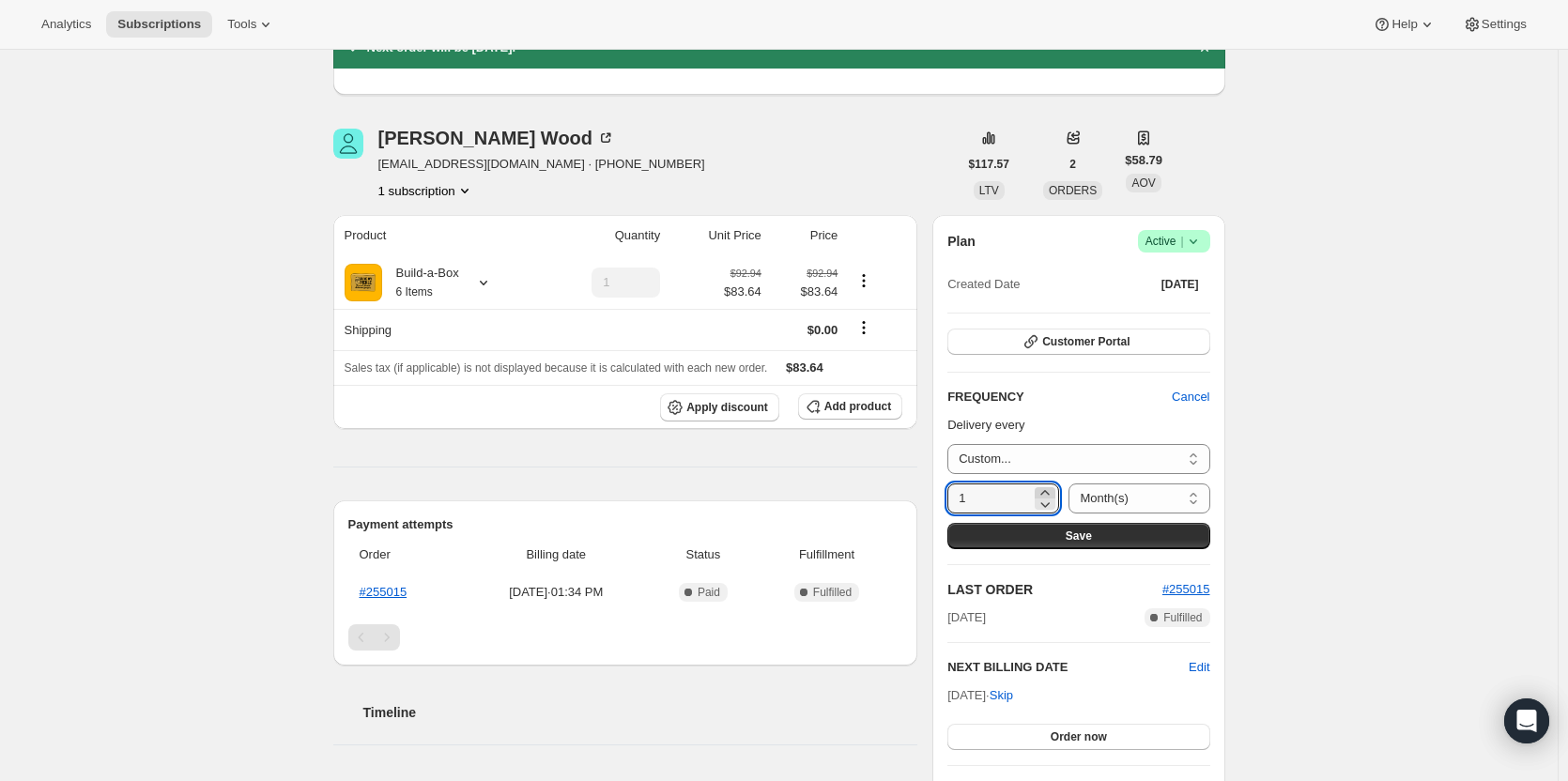
click at [1042, 493] on icon at bounding box center [1045, 492] width 19 height 19
type input "3"
click at [1083, 534] on span "Save" at bounding box center [1078, 536] width 27 height 15
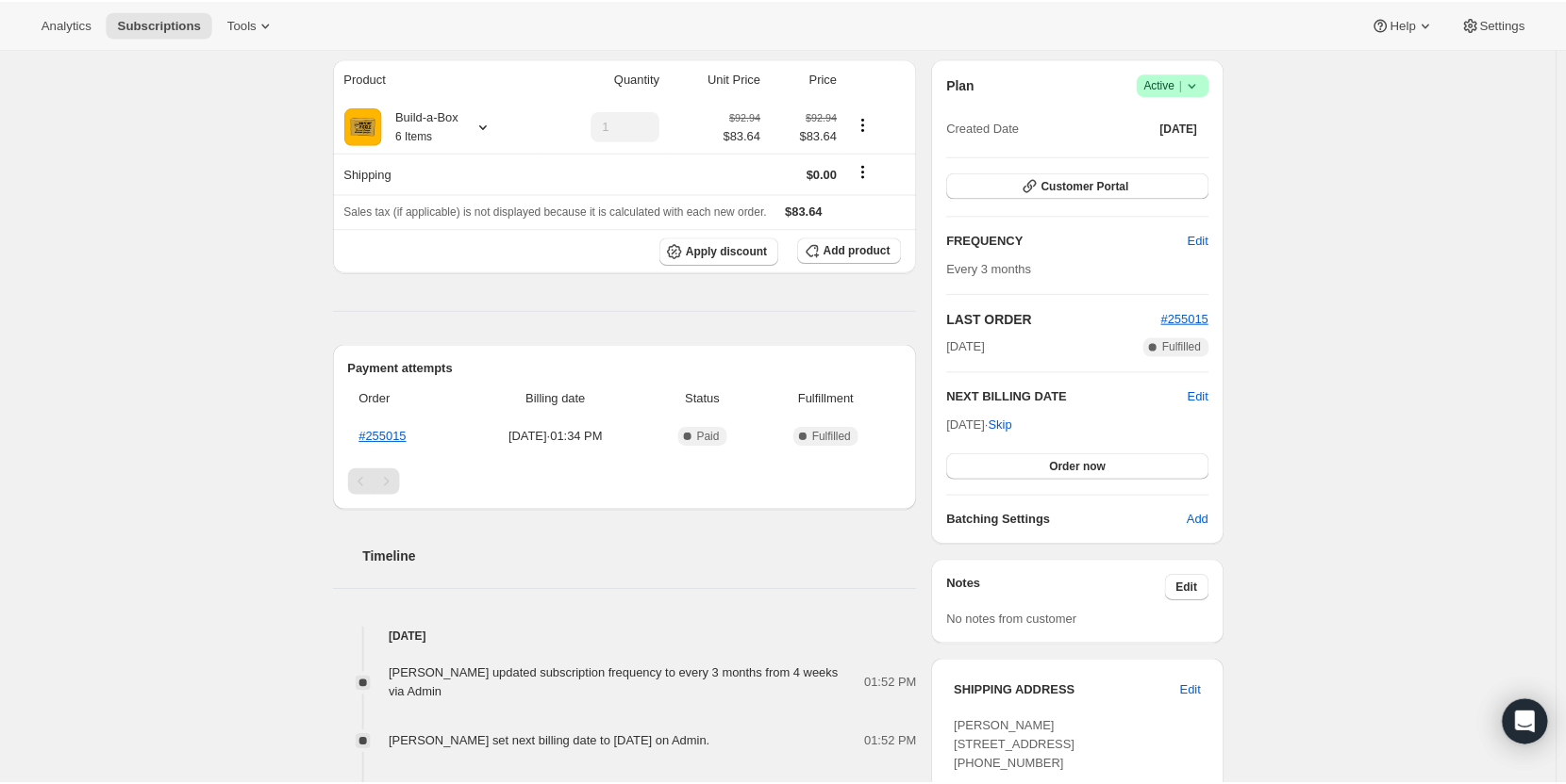
scroll to position [377, 0]
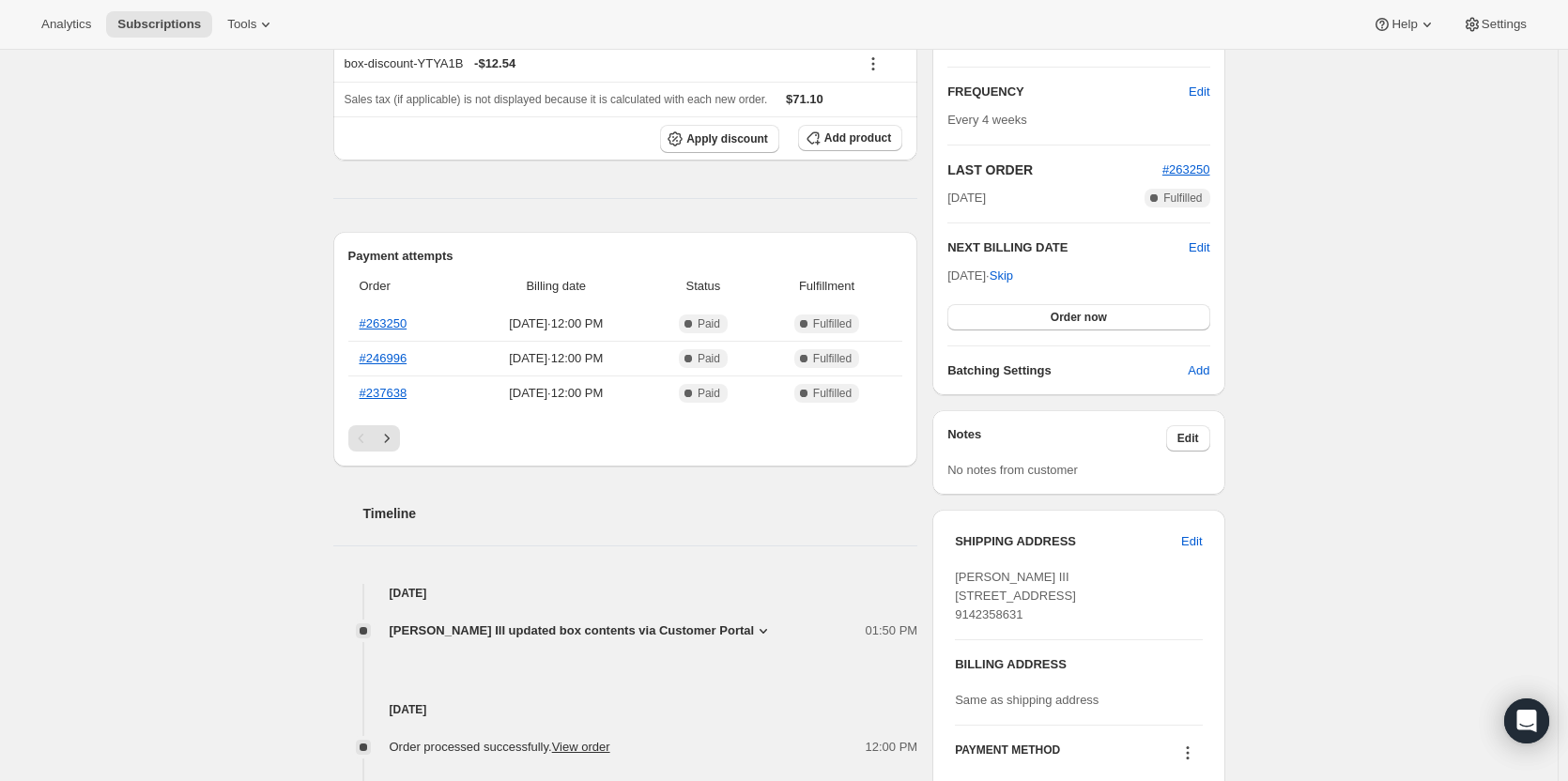
scroll to position [375, 0]
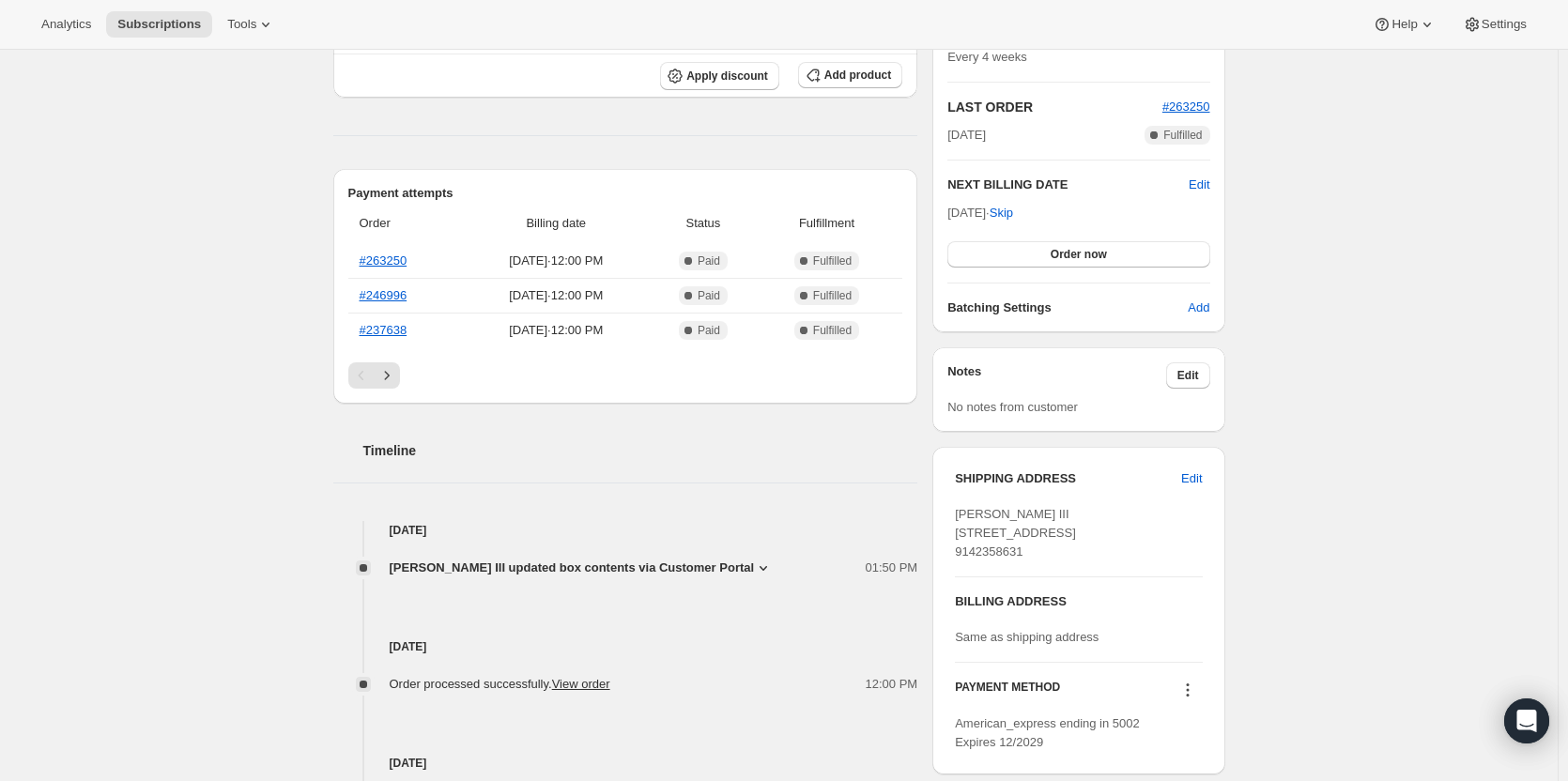
click at [651, 572] on span "[PERSON_NAME] III updated box contents via Customer Portal" at bounding box center [572, 567] width 365 height 19
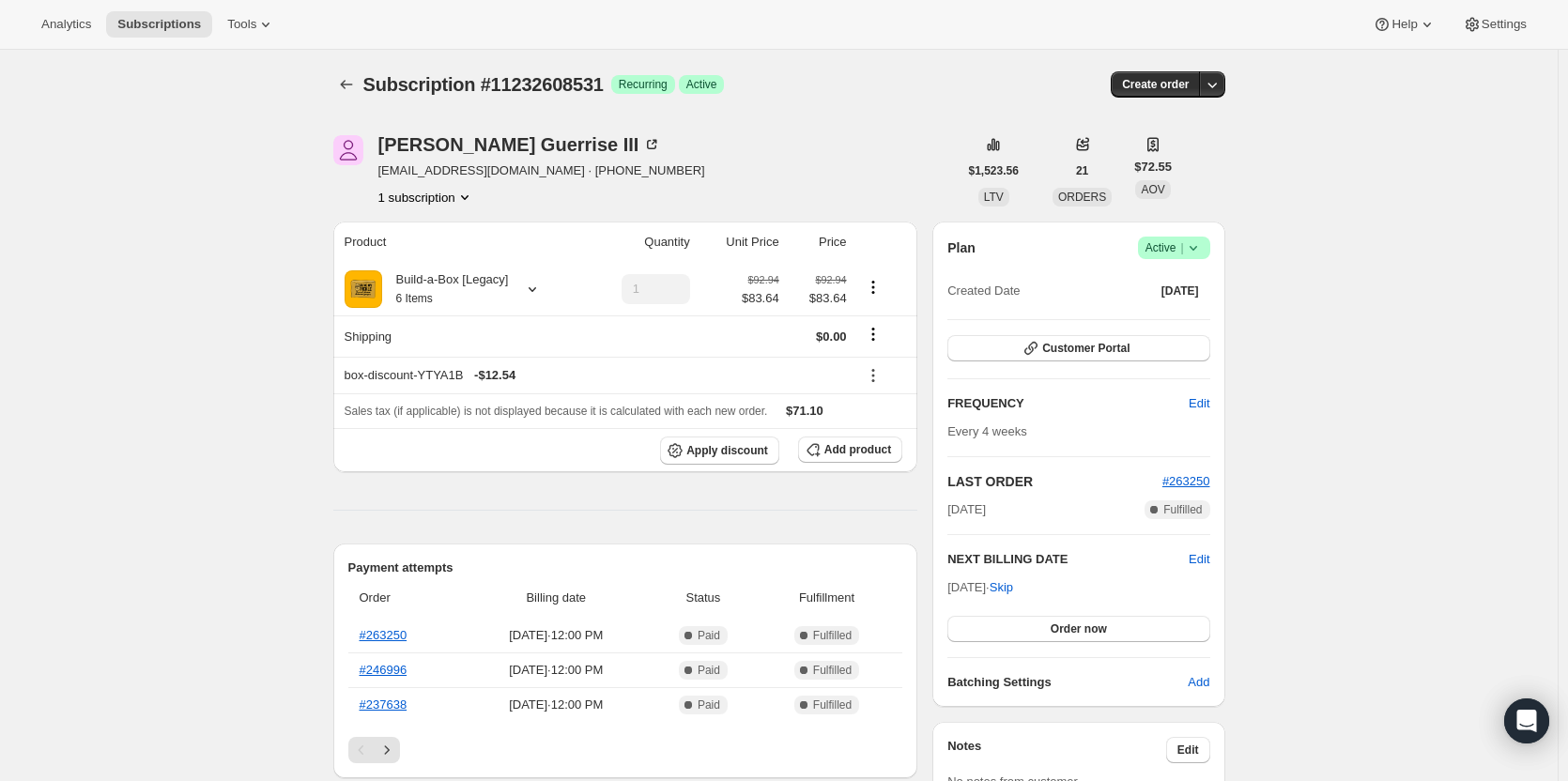
scroll to position [0, 0]
click at [1168, 357] on button "Customer Portal" at bounding box center [1078, 349] width 262 height 27
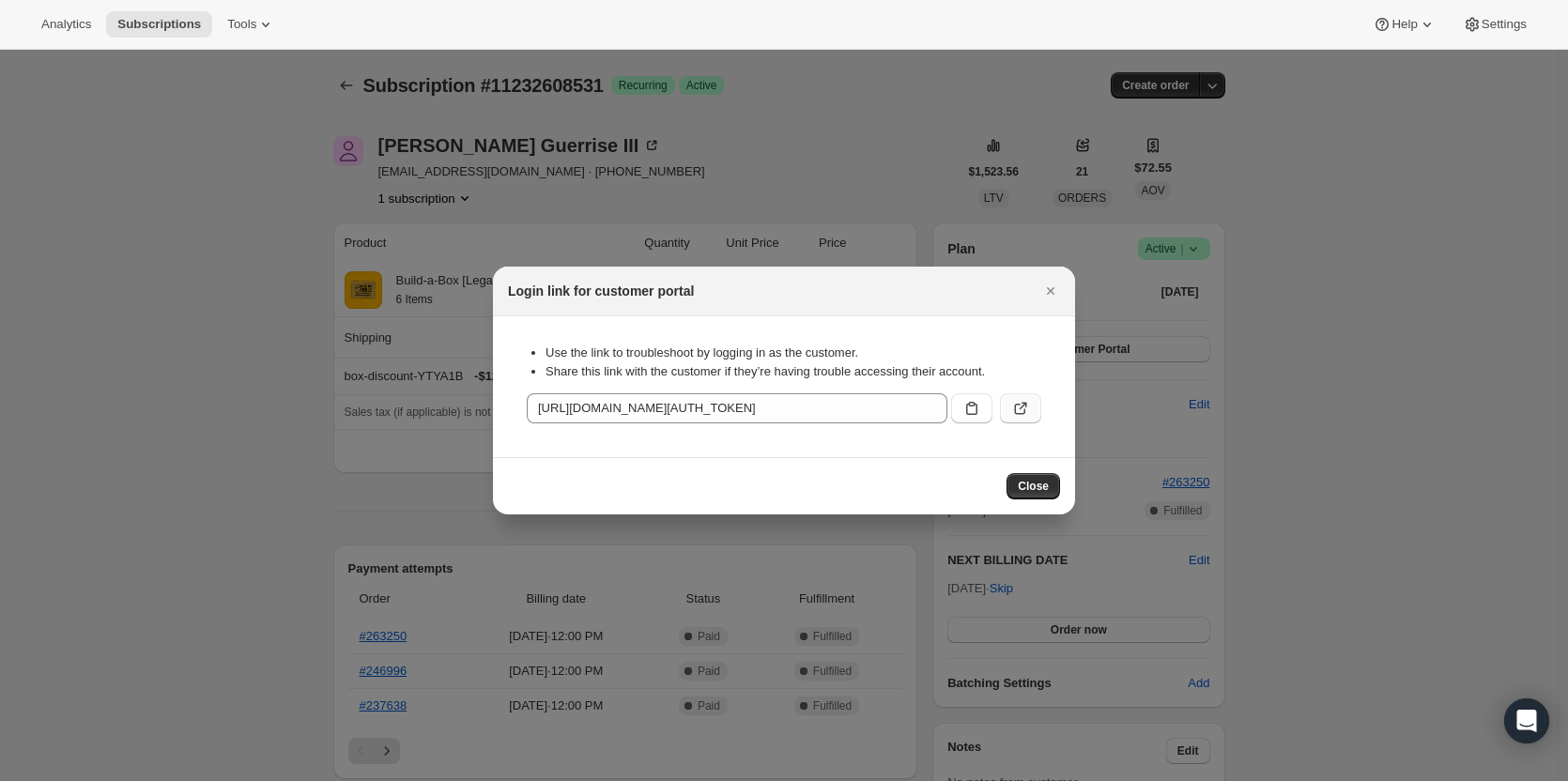
click at [1017, 410] on icon ":rc3:" at bounding box center [1020, 408] width 19 height 19
click at [1013, 411] on icon ":rc3:" at bounding box center [1020, 408] width 19 height 19
